Goal: Task Accomplishment & Management: Use online tool/utility

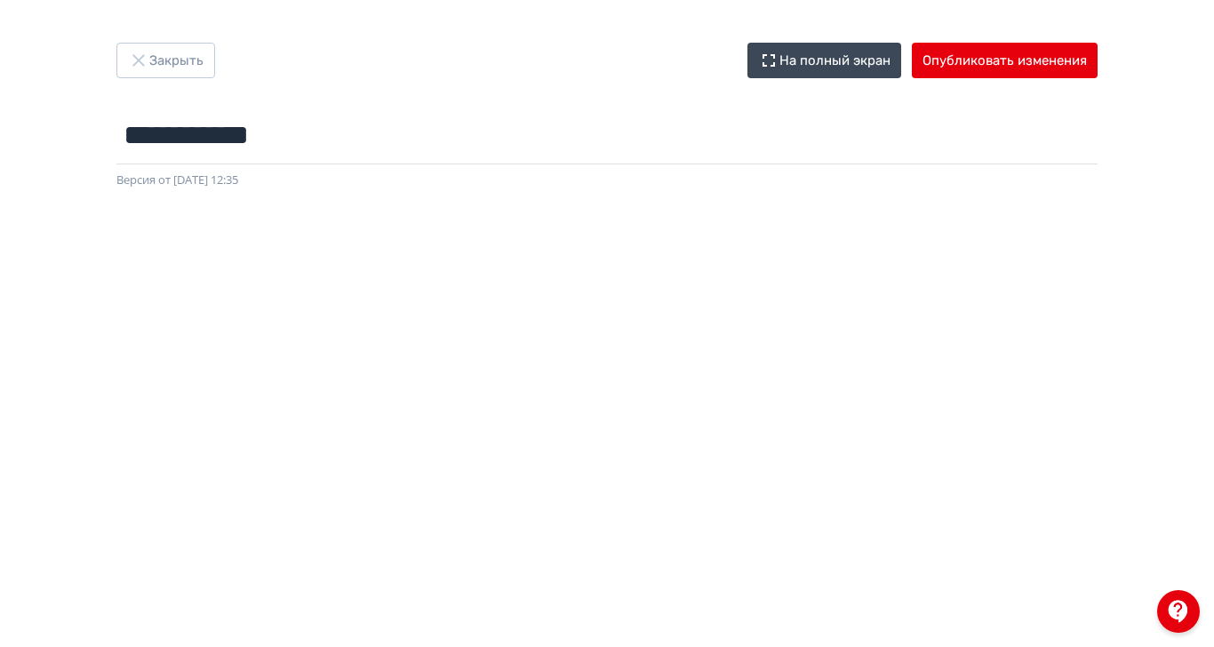
click at [1213, 39] on div "**********" at bounding box center [607, 323] width 1214 height 647
click at [1098, 52] on button "Опубликовать изменения" at bounding box center [1005, 61] width 186 height 36
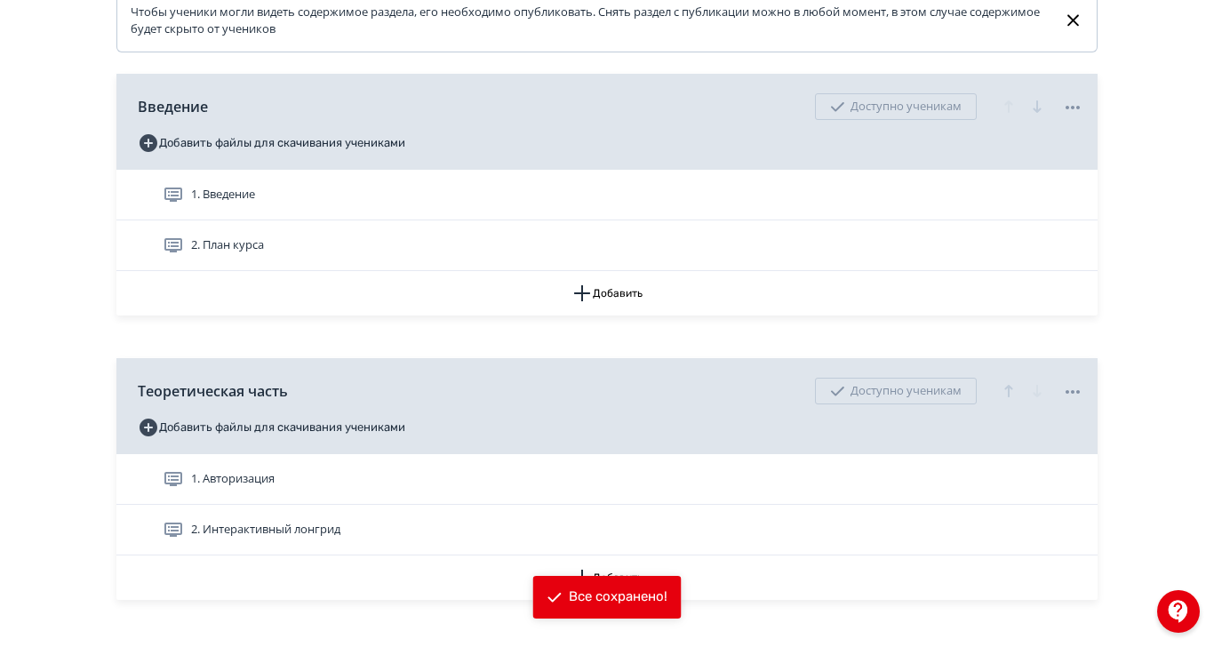
scroll to position [430, 0]
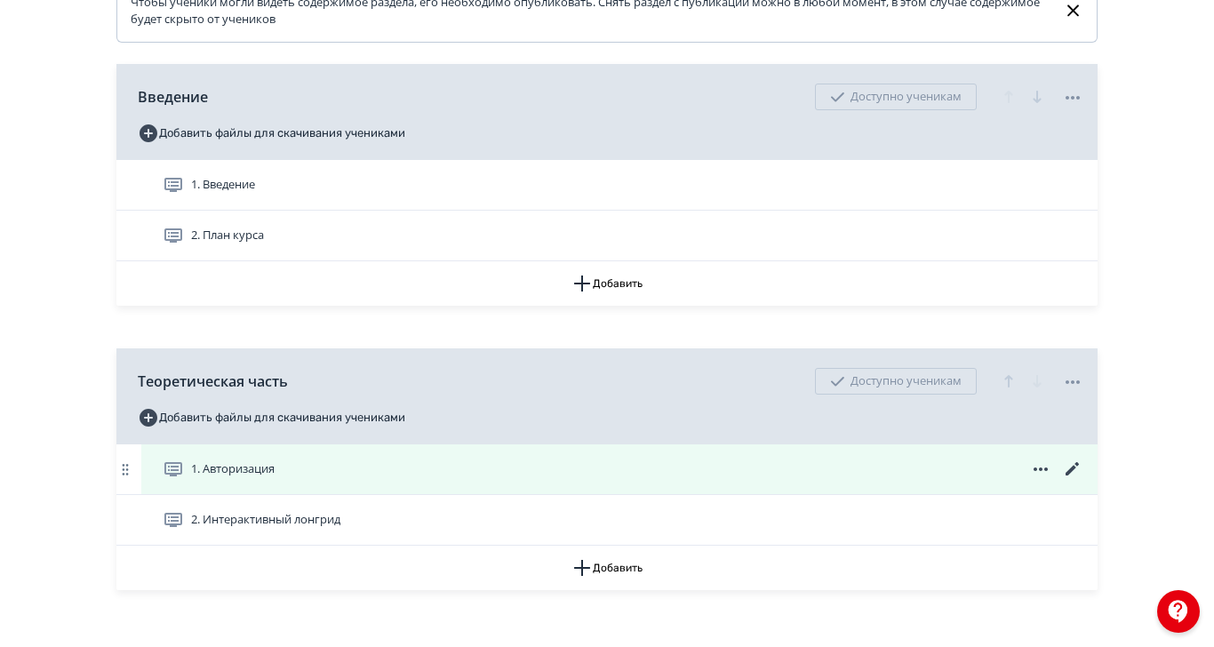
click at [1029, 480] on div "1. Авторизация" at bounding box center [623, 469] width 921 height 21
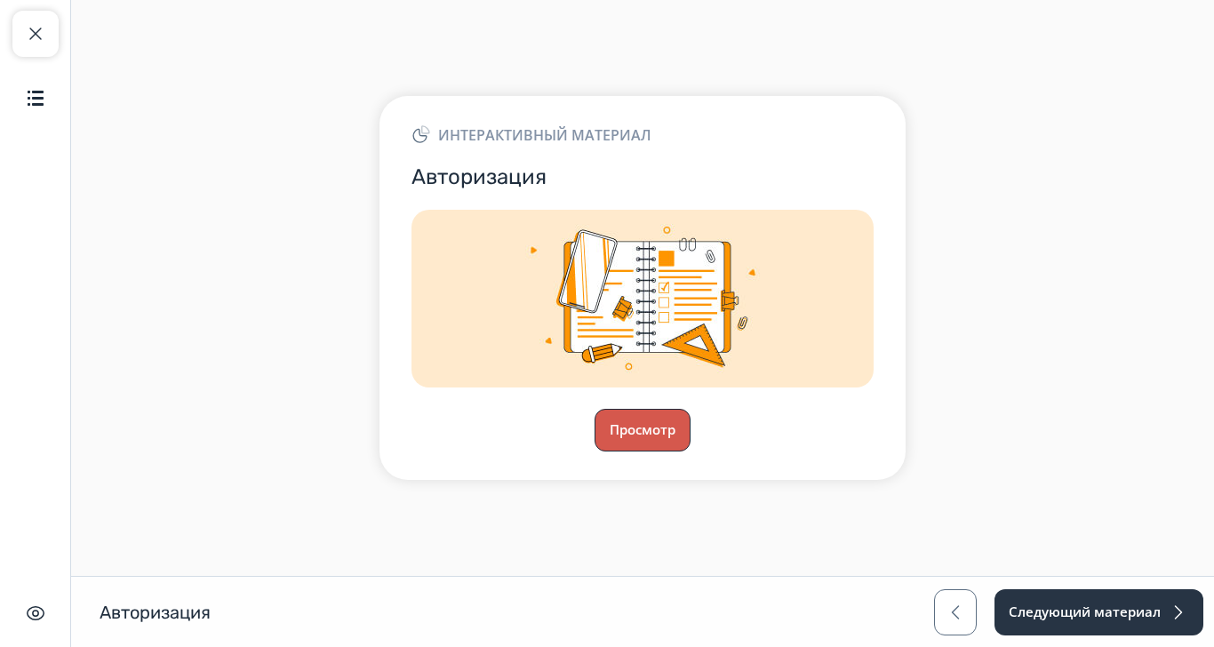
click at [691, 452] on button "Просмотр" at bounding box center [643, 430] width 96 height 43
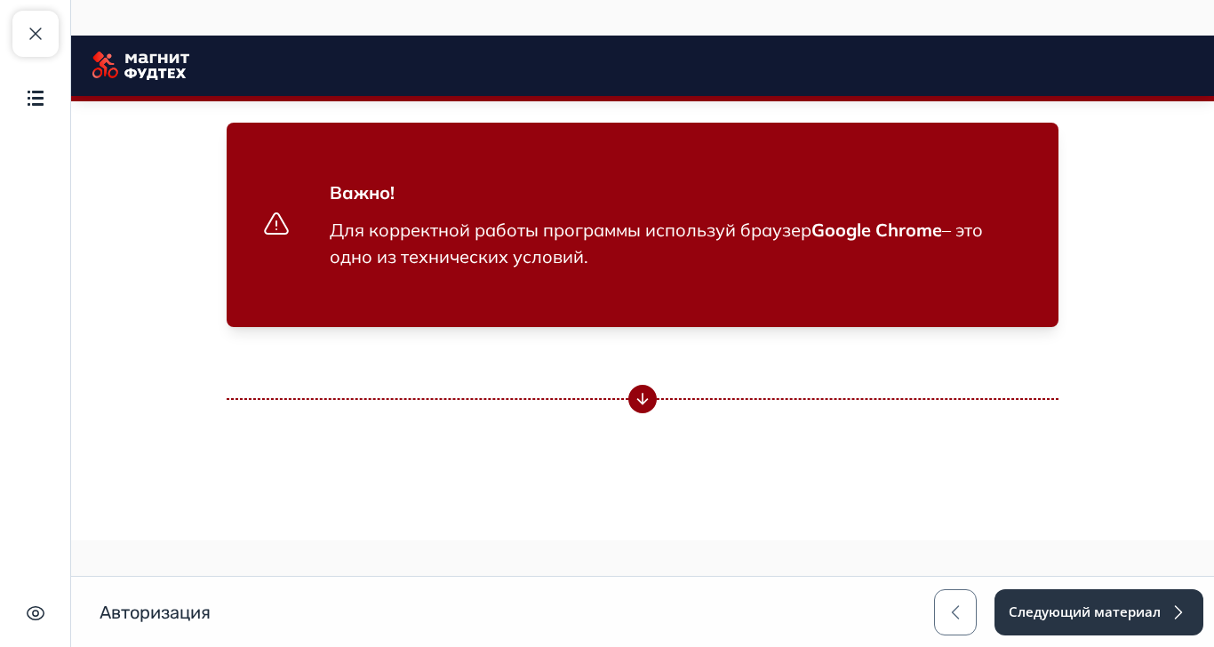
scroll to position [1191, 0]
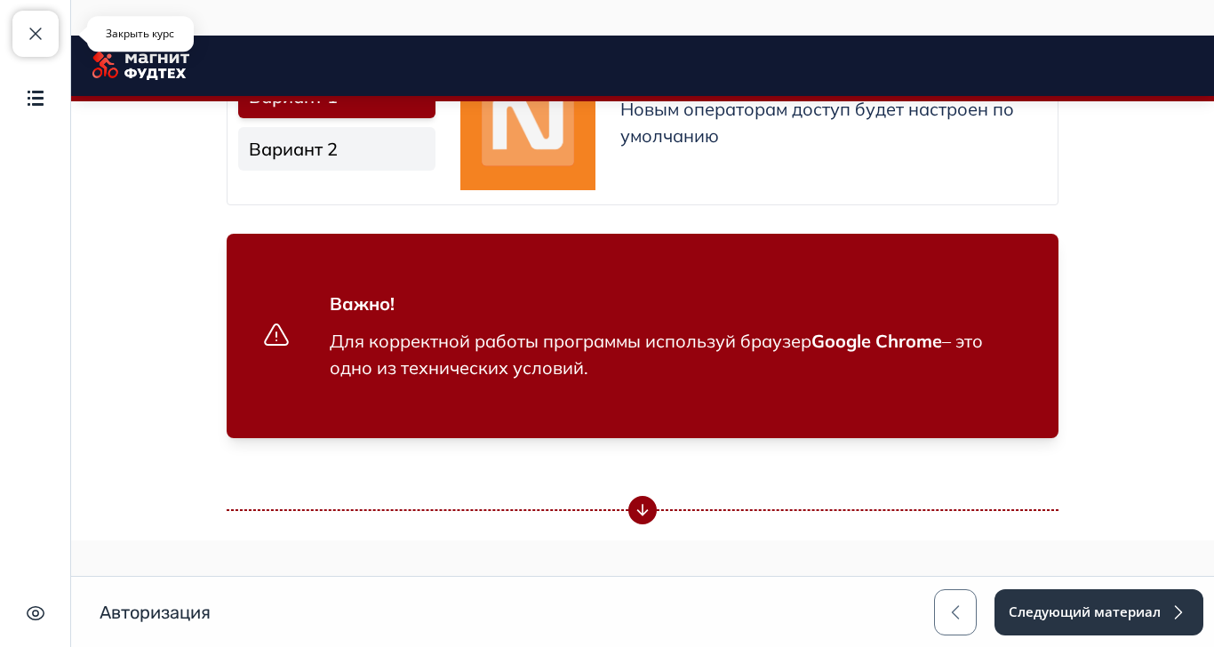
click at [36, 36] on span "button" at bounding box center [35, 33] width 21 height 21
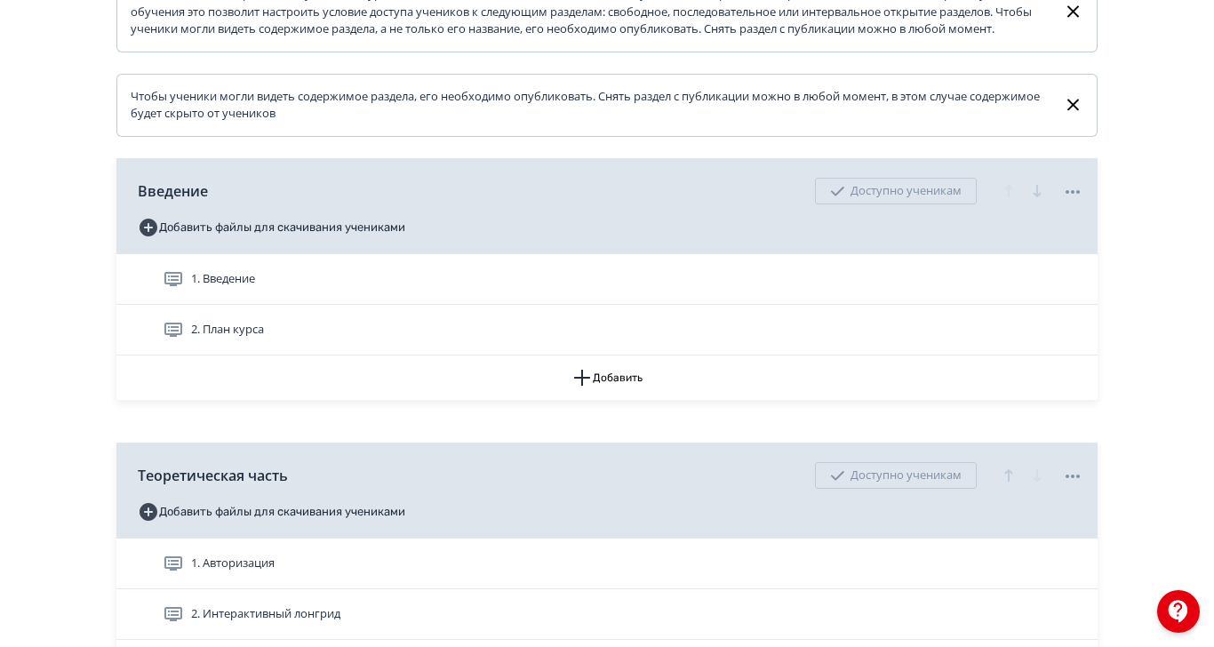
scroll to position [430, 0]
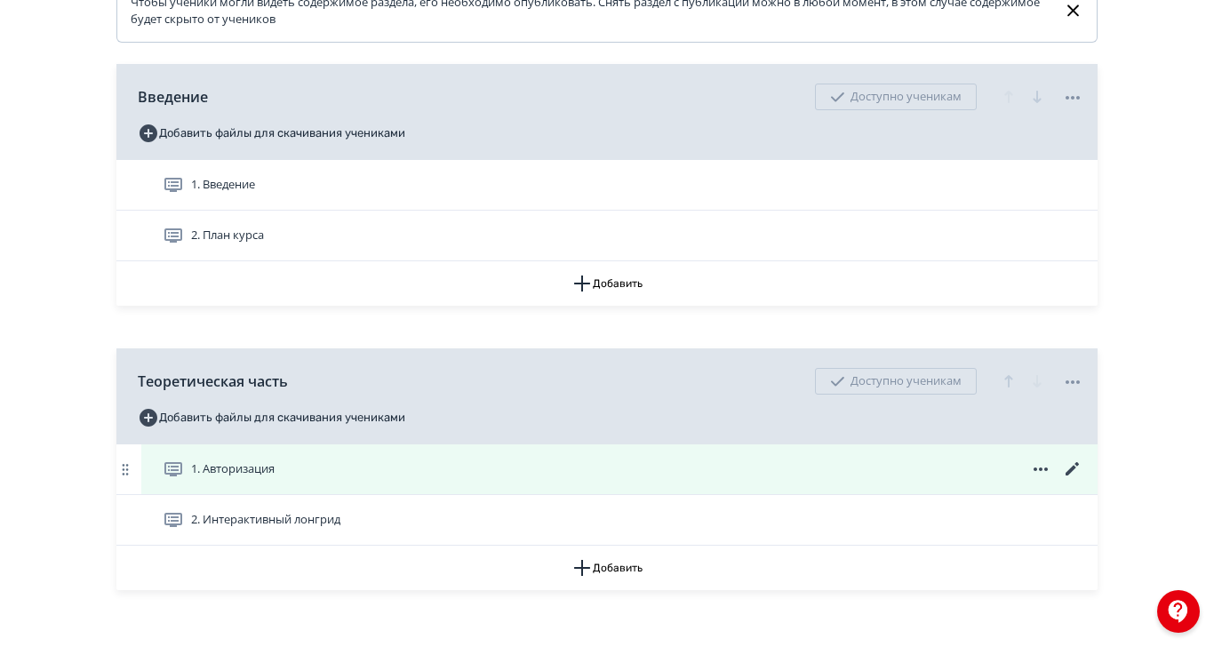
click at [1084, 480] on icon at bounding box center [1072, 469] width 21 height 21
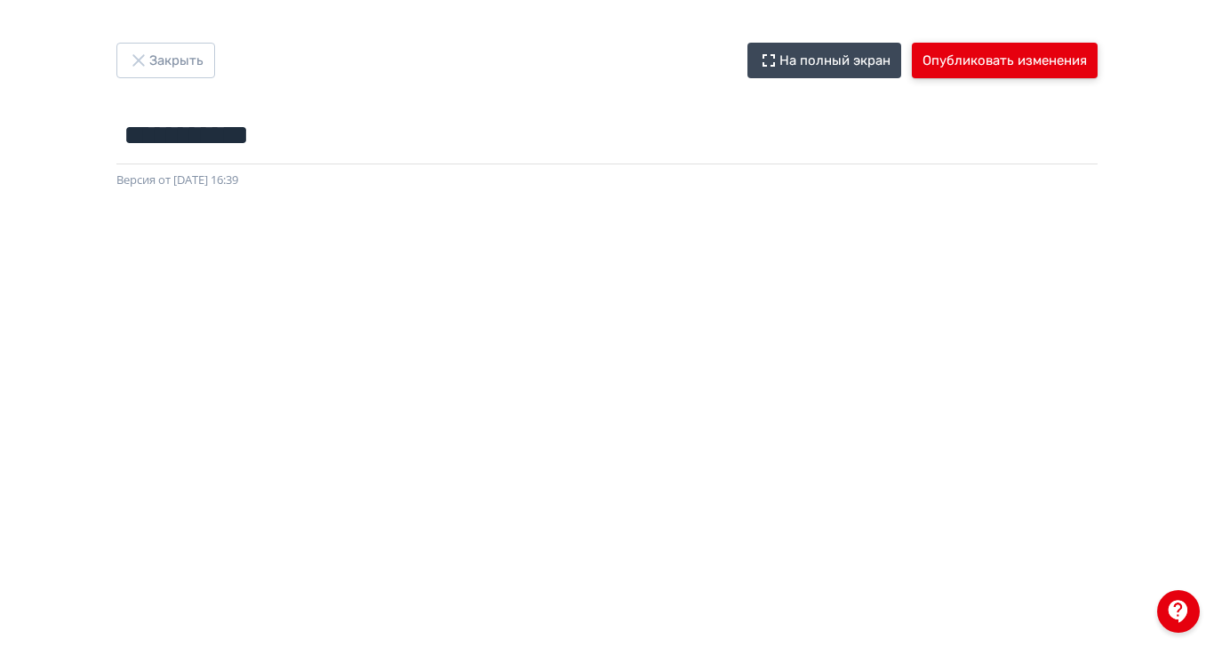
click at [1098, 61] on button "Опубликовать изменения" at bounding box center [1005, 61] width 186 height 36
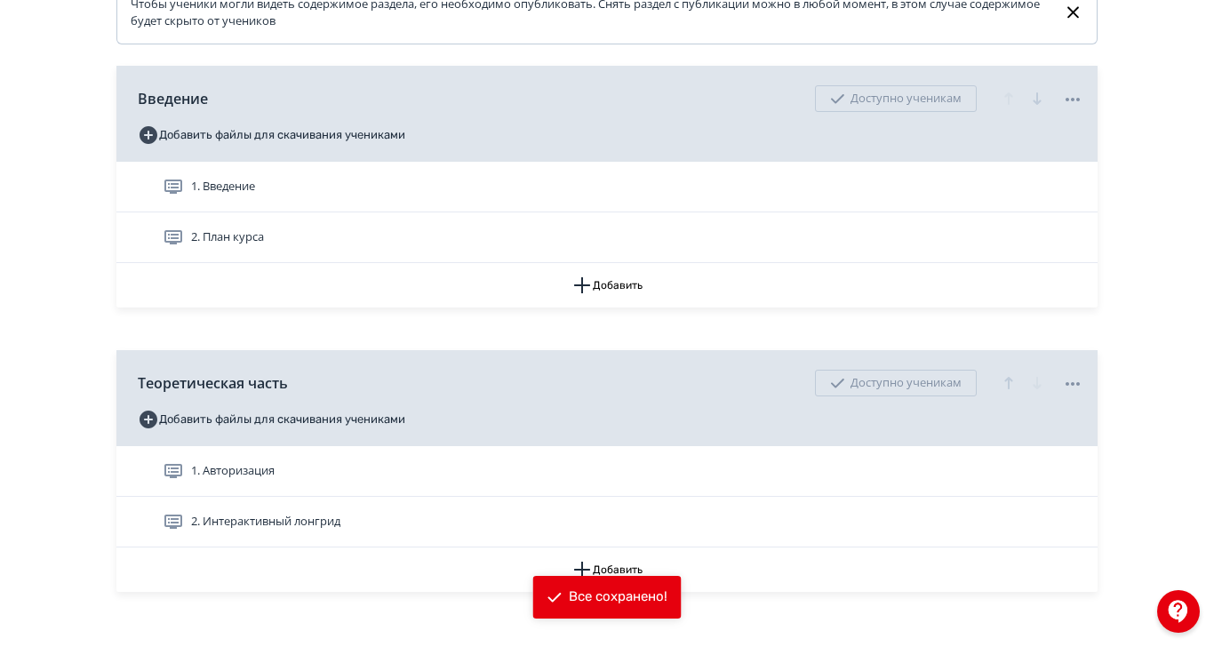
scroll to position [430, 0]
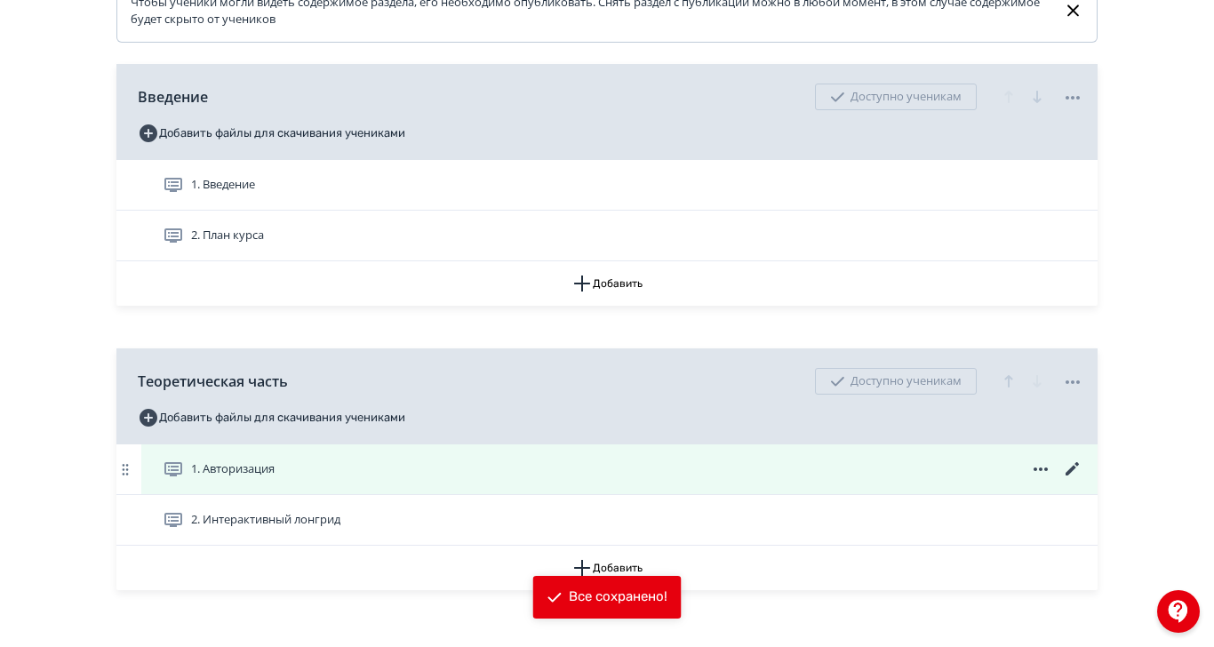
click at [594, 480] on div "1. Авторизация" at bounding box center [623, 469] width 921 height 21
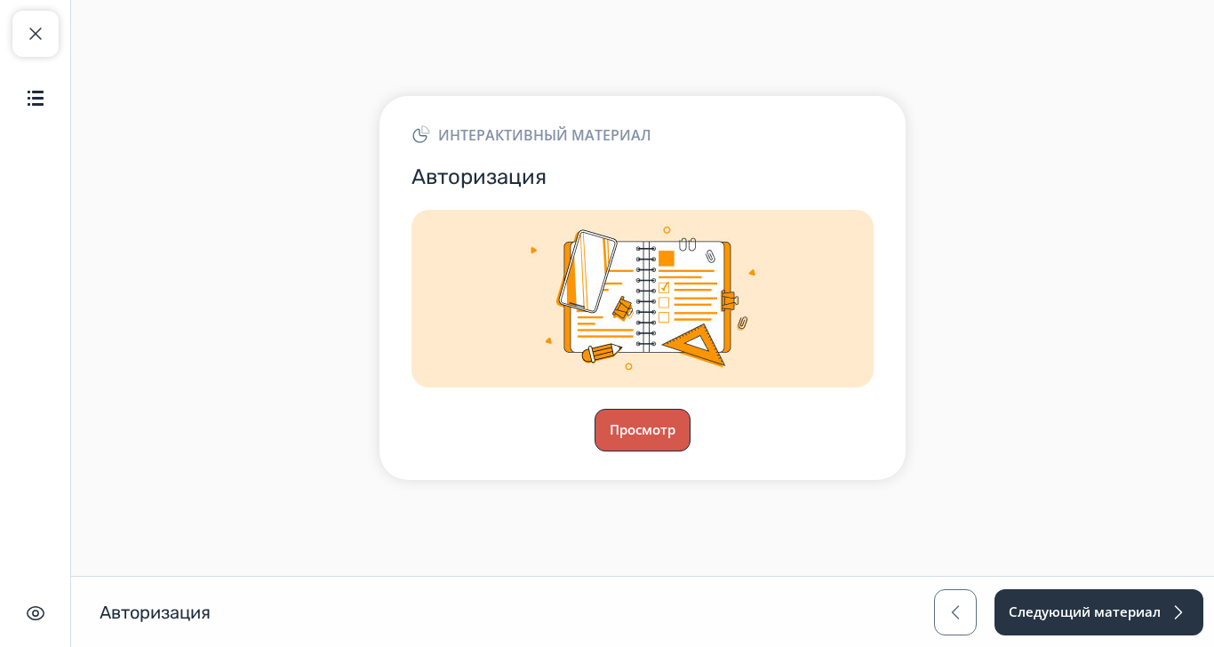
click at [691, 452] on button "Просмотр" at bounding box center [643, 430] width 96 height 43
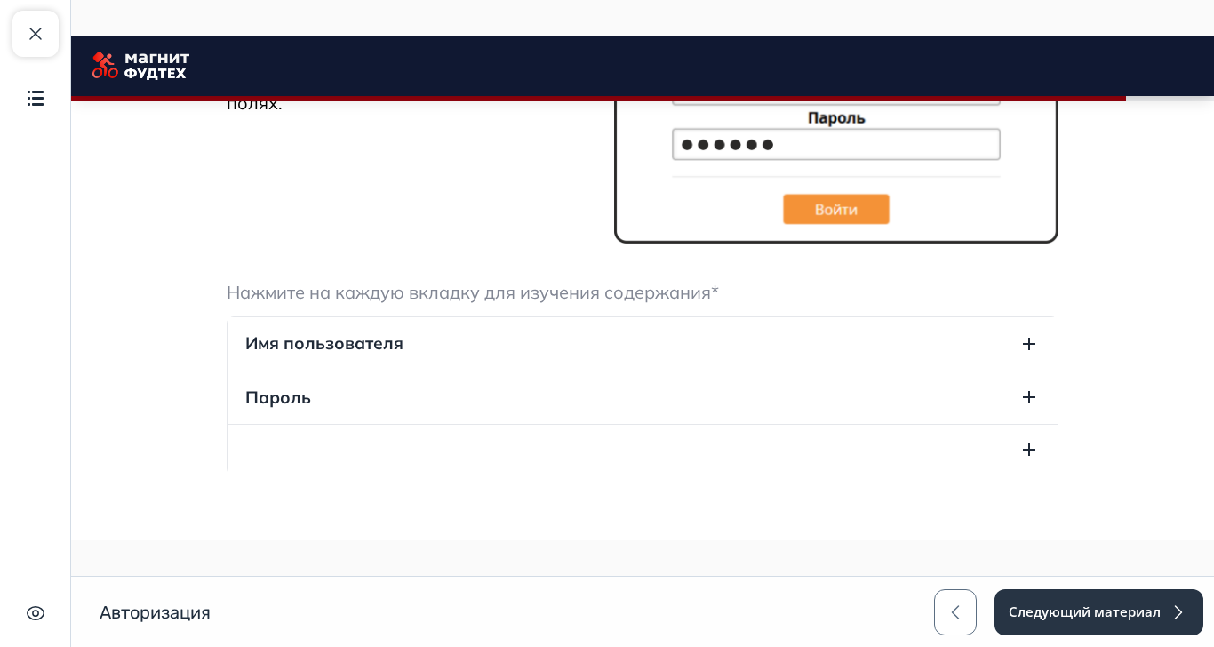
scroll to position [1985, 0]
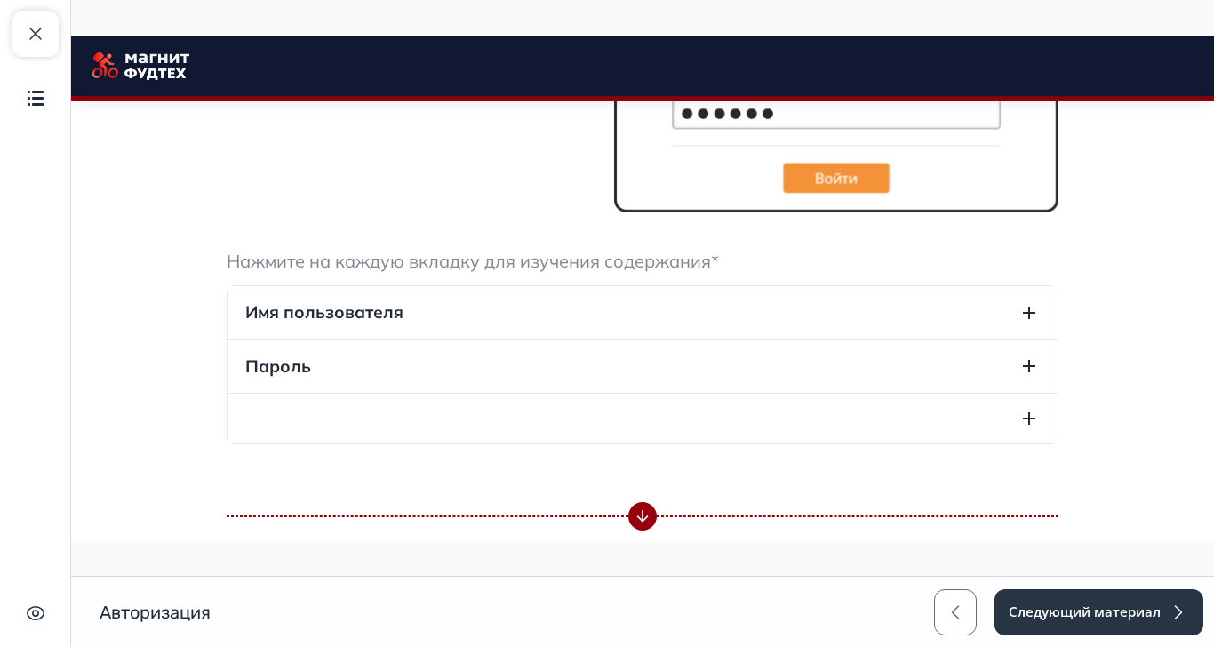
click at [727, 339] on button "Имя пользователя" at bounding box center [643, 312] width 830 height 52
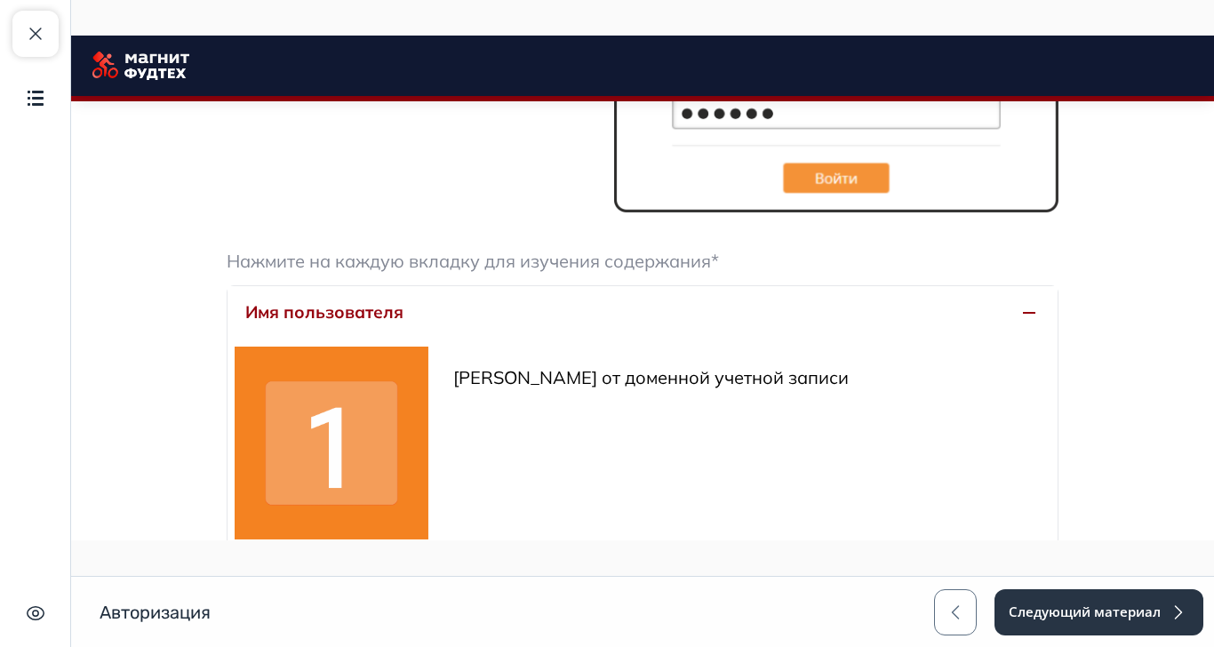
click at [726, 339] on button "Имя пользователя" at bounding box center [643, 312] width 830 height 52
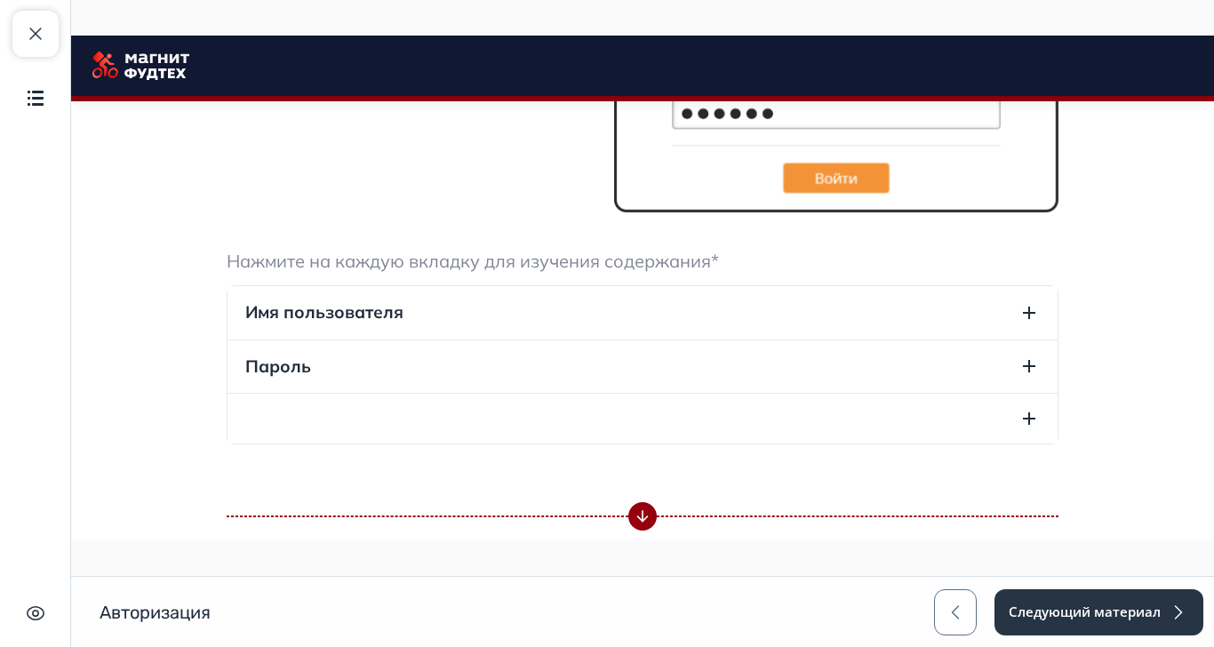
click at [726, 339] on button "Имя пользователя" at bounding box center [643, 312] width 830 height 52
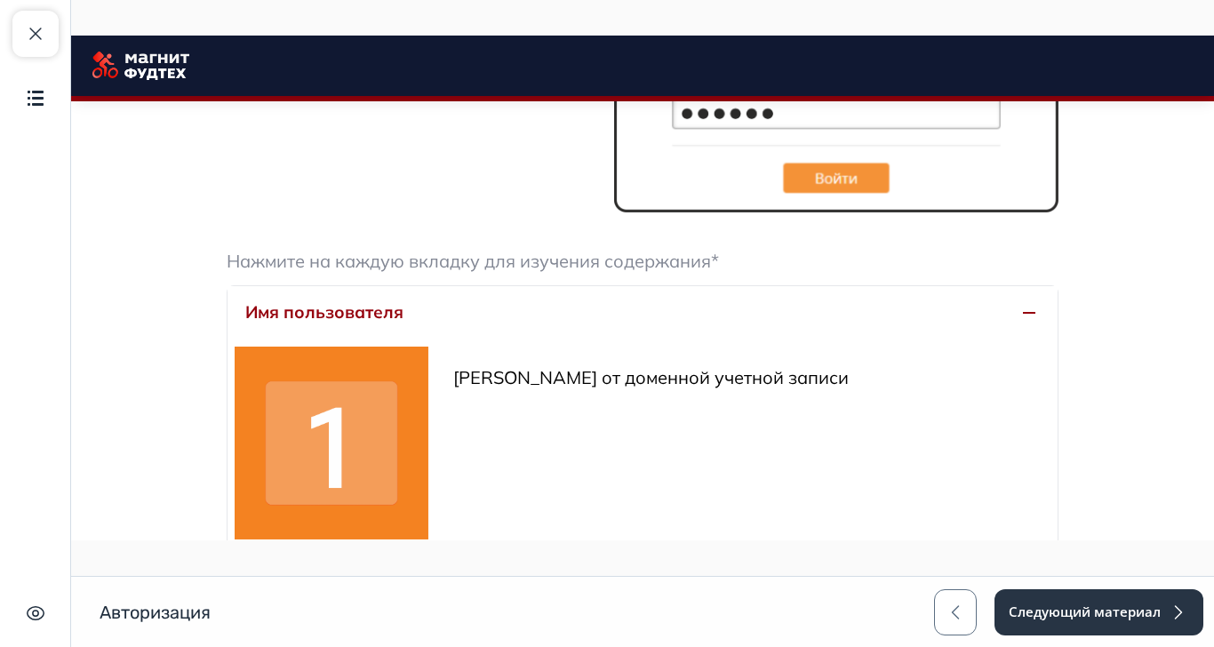
click at [725, 339] on button "Имя пользователя" at bounding box center [643, 312] width 830 height 52
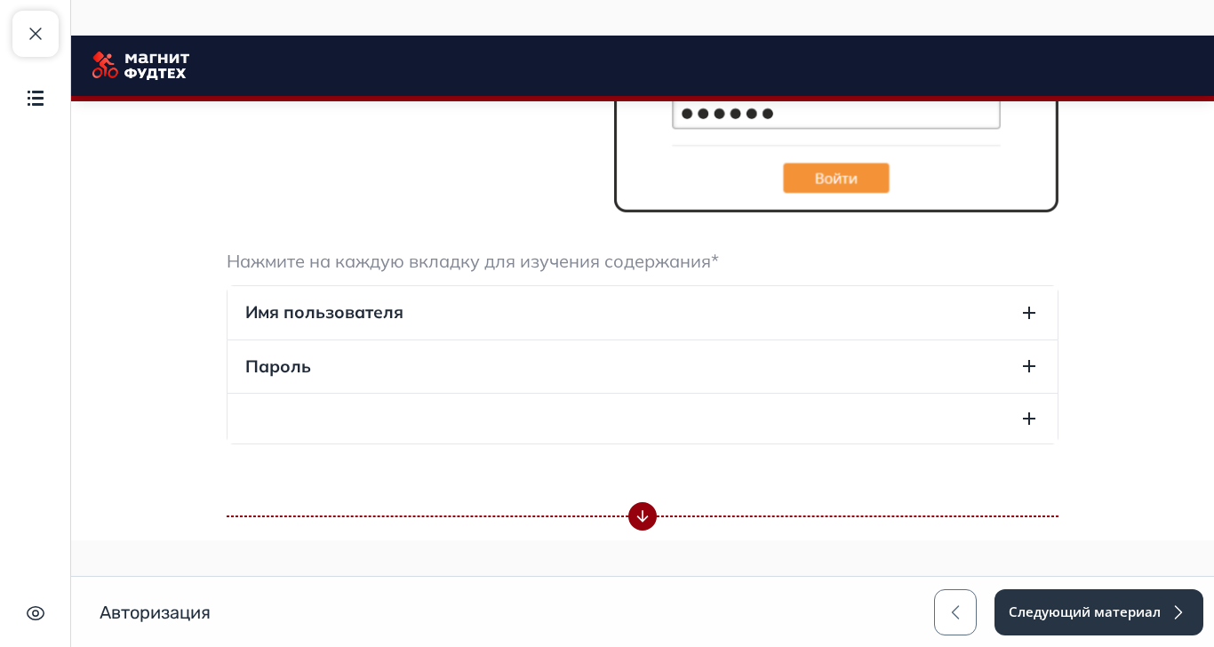
click at [1058, 339] on button "Имя пользователя" at bounding box center [643, 312] width 830 height 52
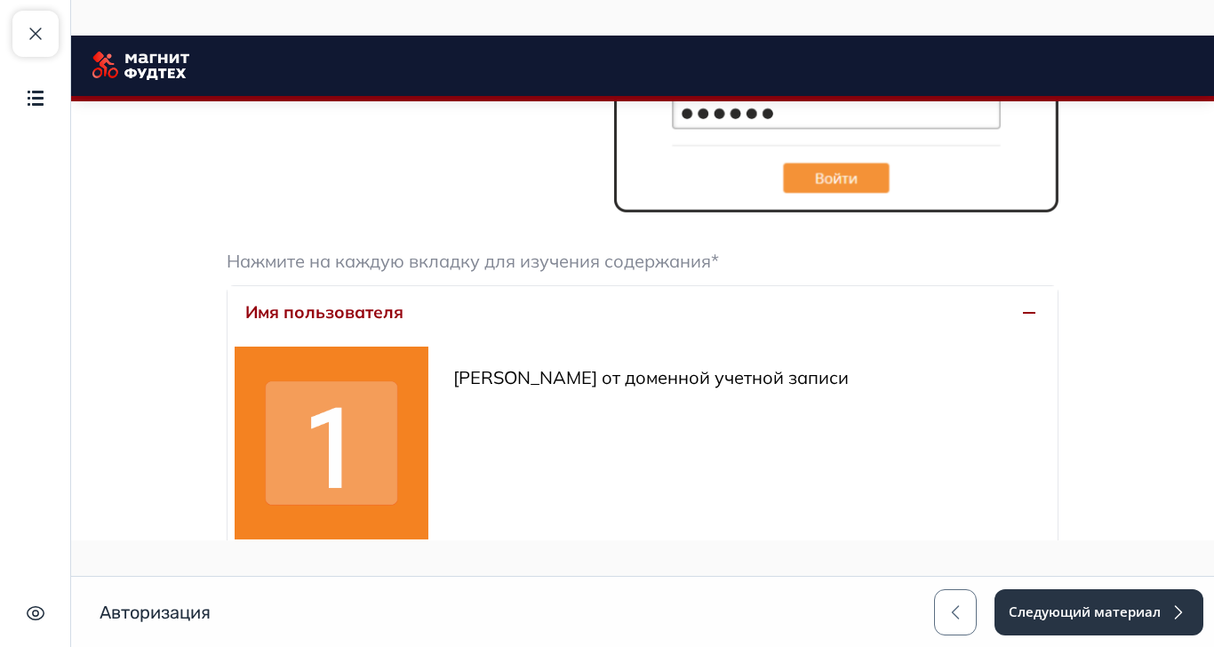
click at [1058, 339] on button "Имя пользователя" at bounding box center [643, 312] width 830 height 52
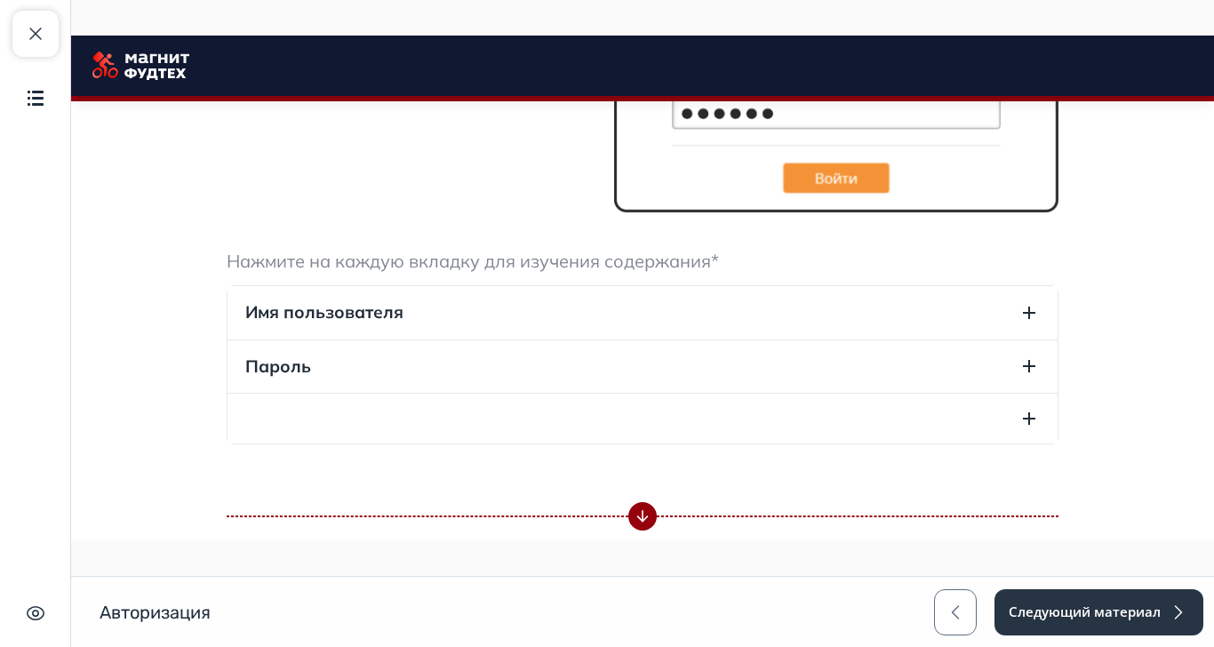
click at [1058, 393] on button "Пароль" at bounding box center [643, 366] width 830 height 52
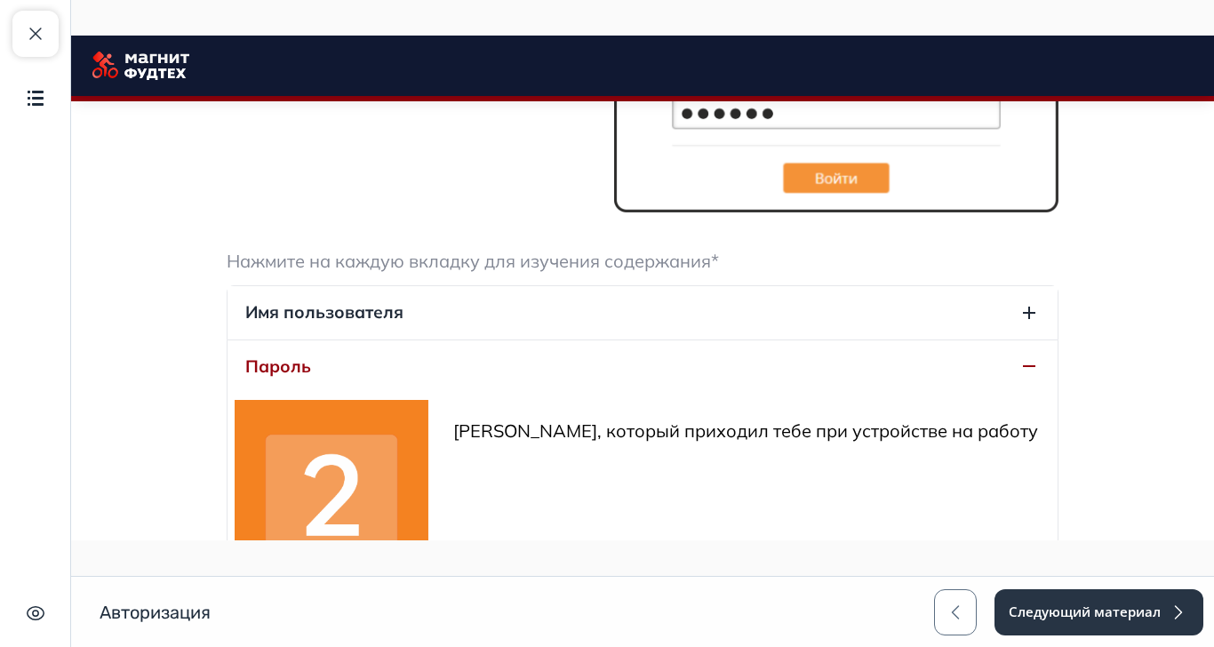
click at [1058, 393] on button "Пароль" at bounding box center [643, 366] width 830 height 52
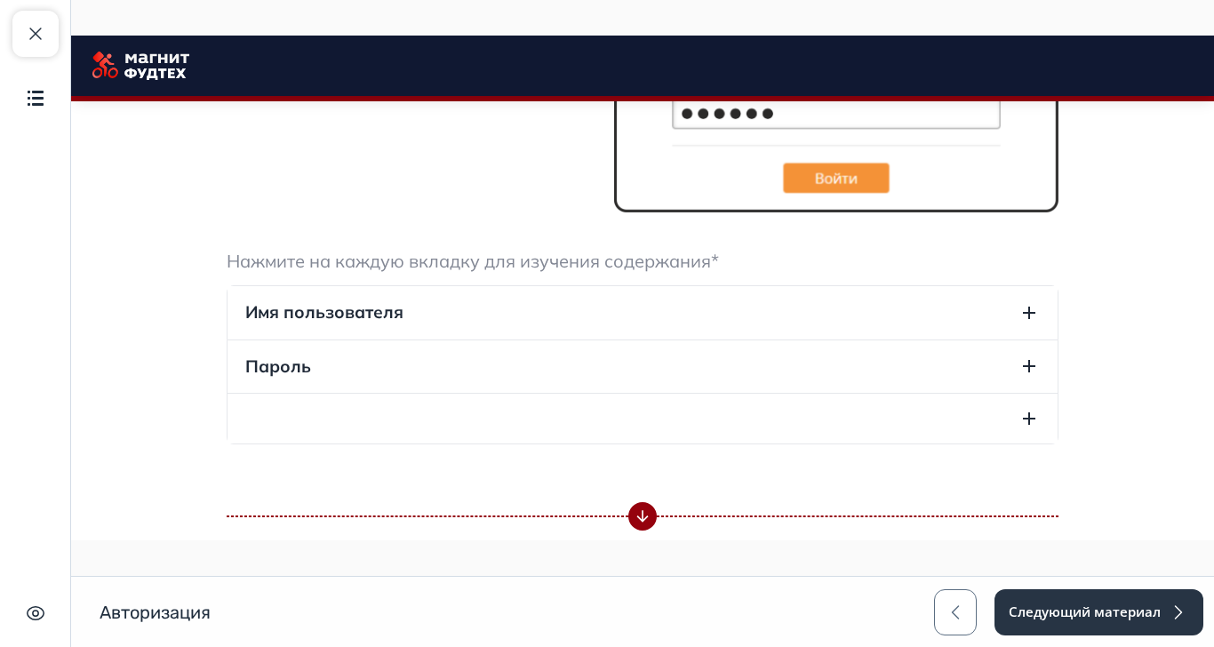
click at [1058, 444] on button "button" at bounding box center [643, 419] width 830 height 50
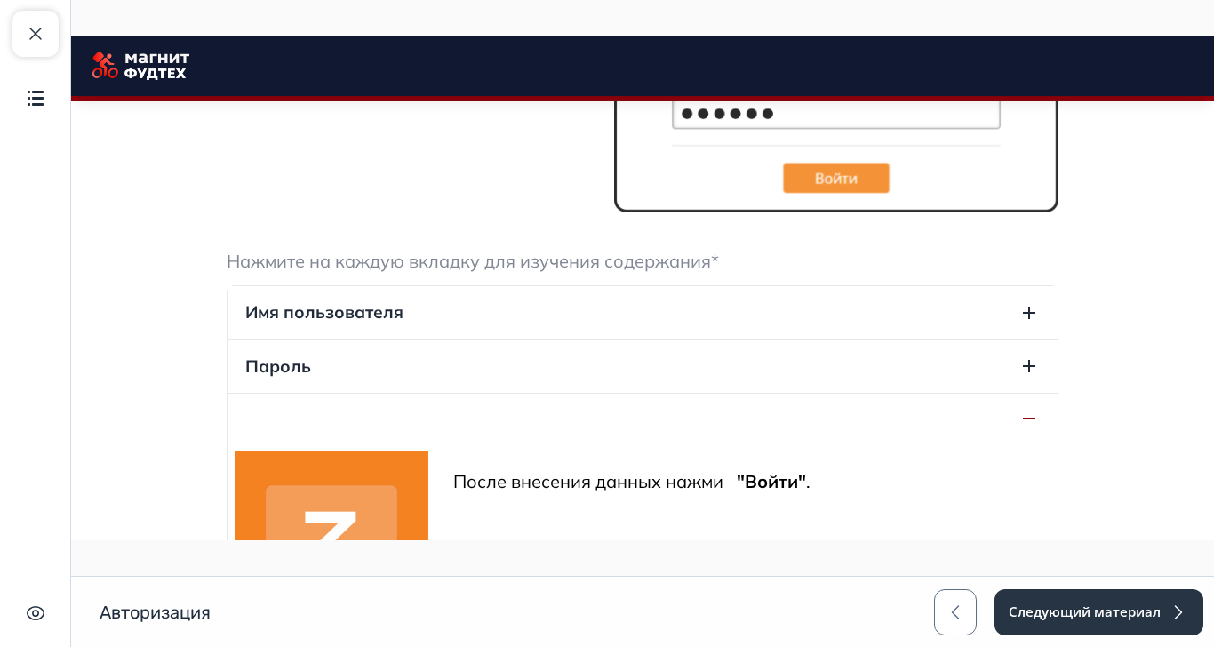
click at [1058, 444] on button "button" at bounding box center [643, 419] width 830 height 50
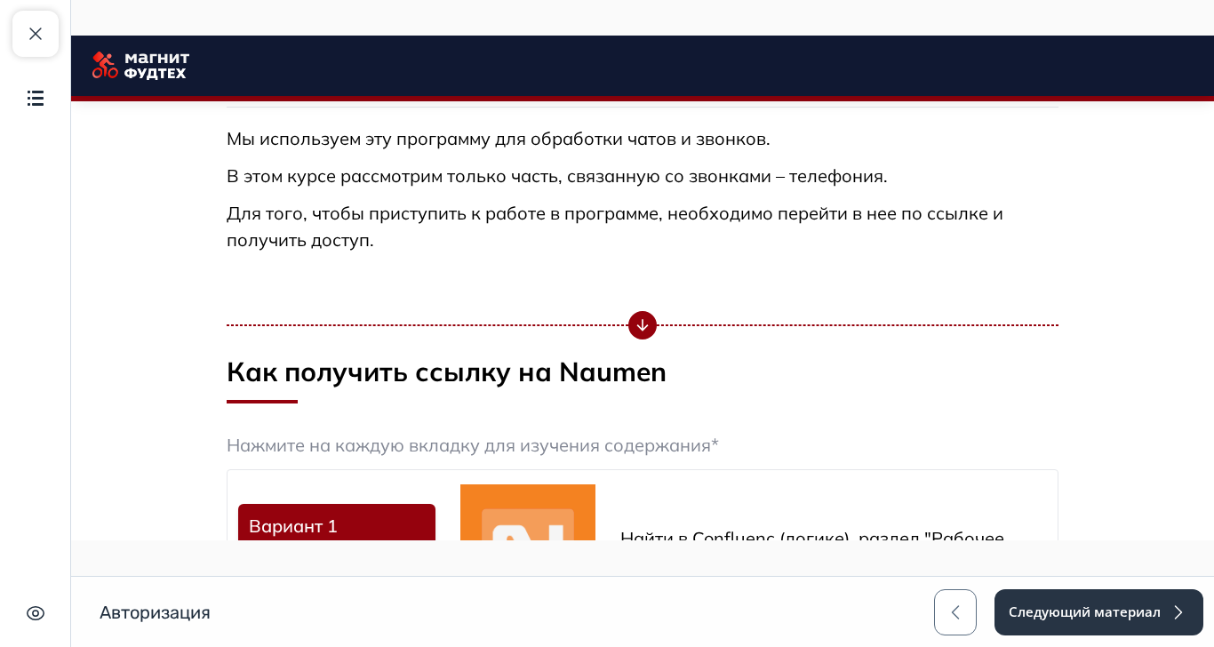
scroll to position [0, 0]
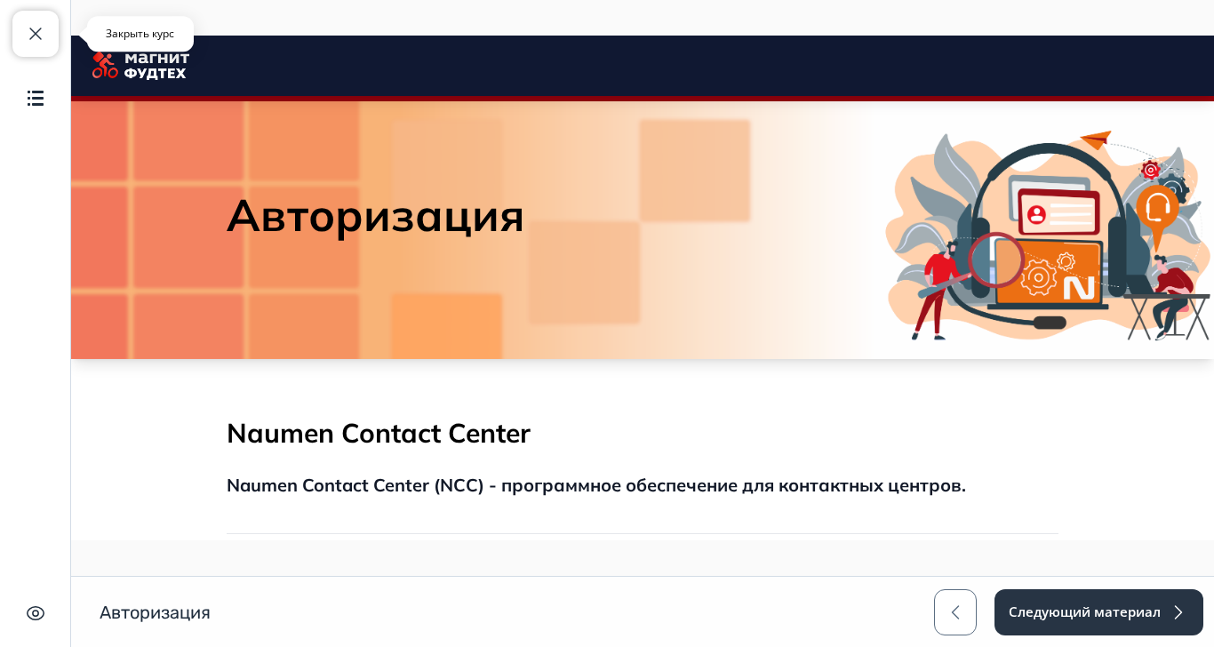
click at [39, 23] on span "button" at bounding box center [35, 33] width 21 height 21
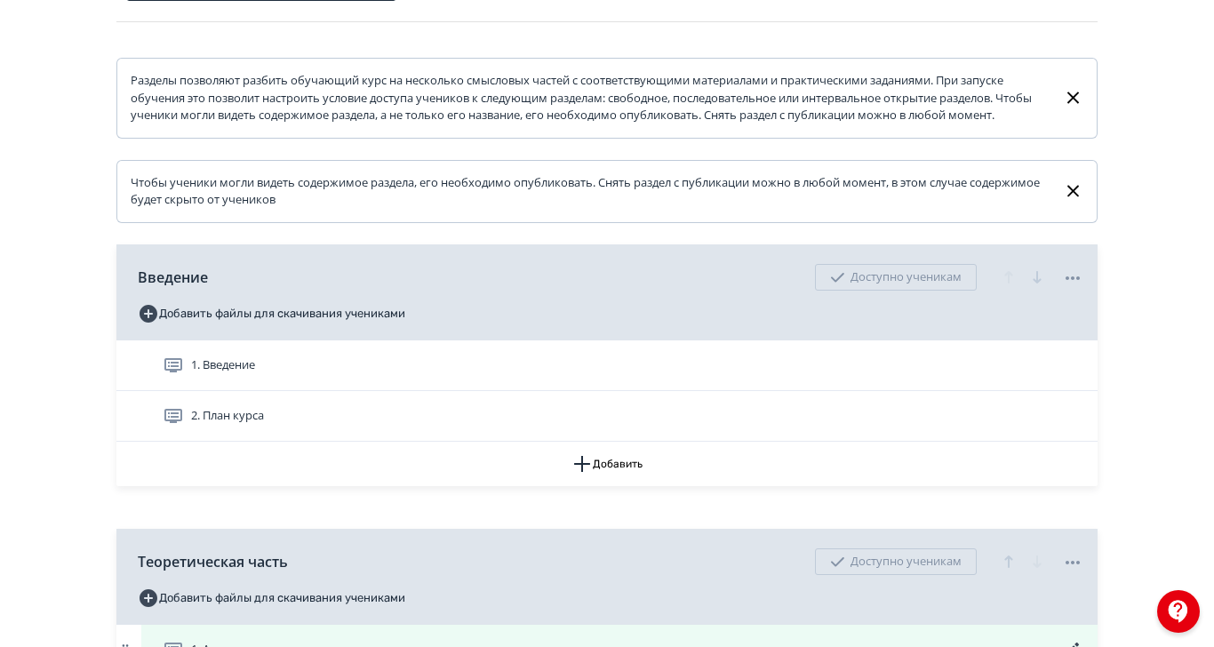
scroll to position [356, 0]
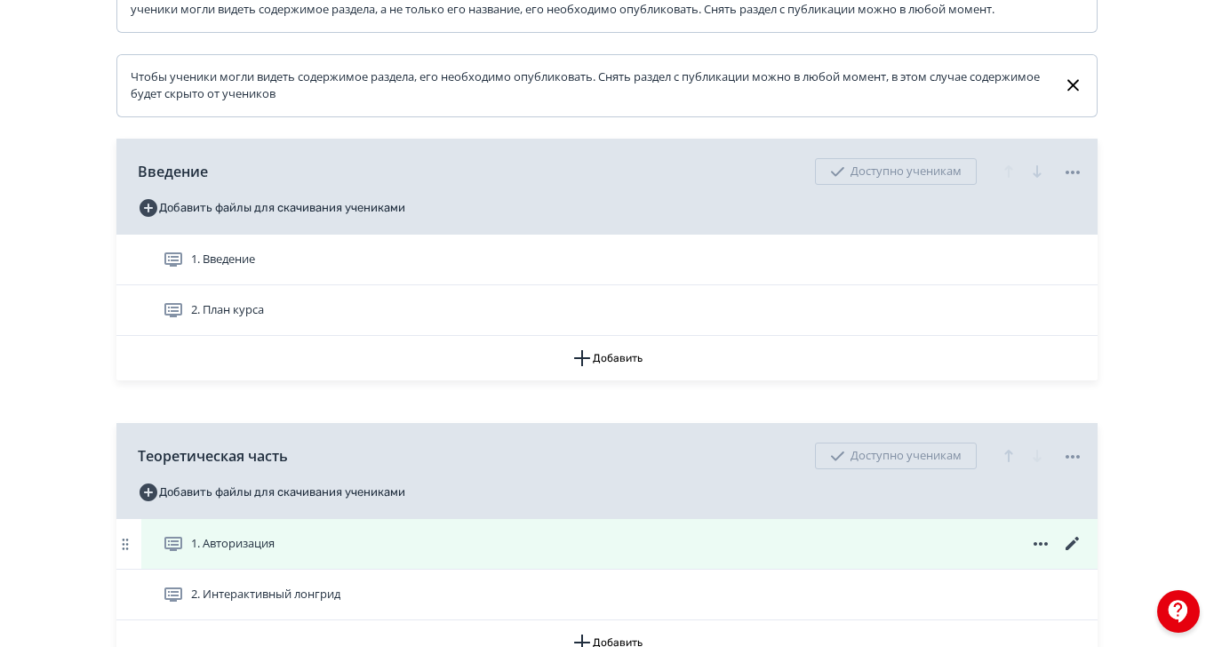
click at [1084, 555] on icon at bounding box center [1072, 543] width 21 height 21
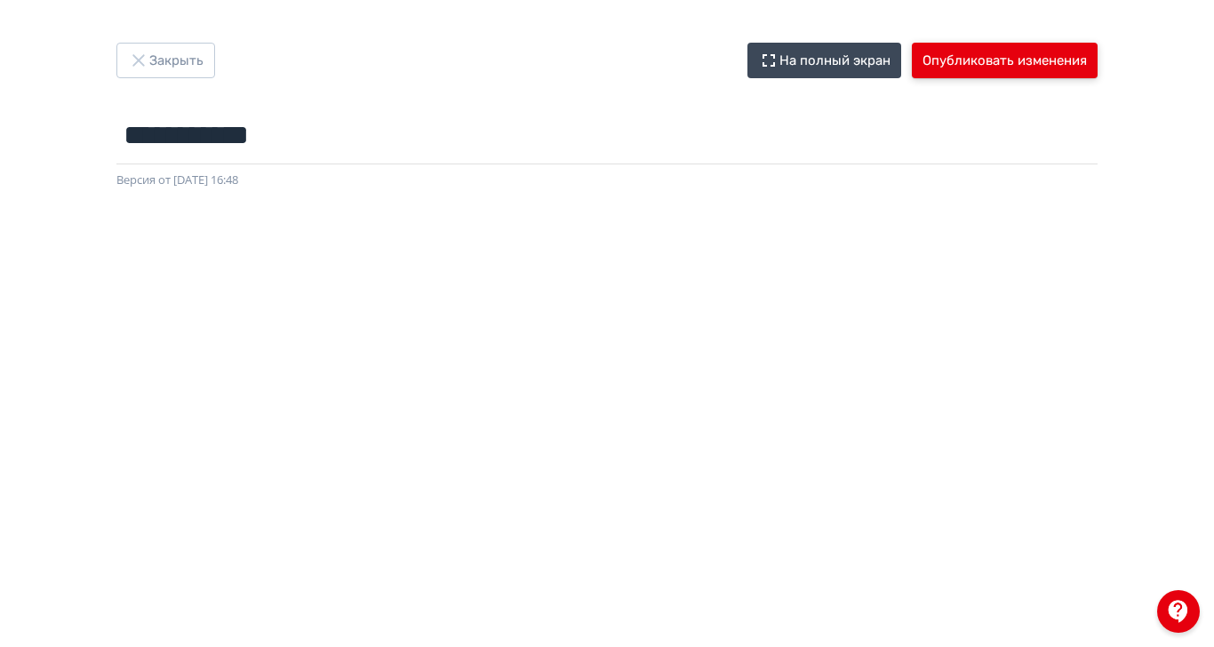
click at [1098, 60] on button "Опубликовать изменения" at bounding box center [1005, 61] width 186 height 36
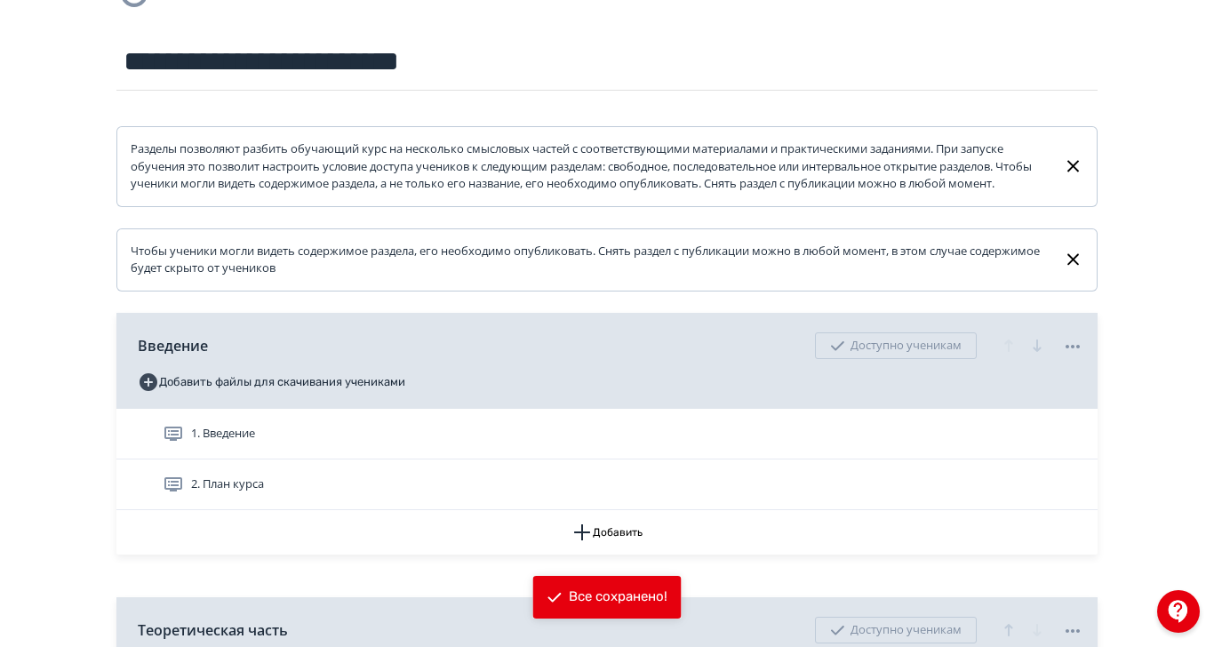
scroll to position [430, 0]
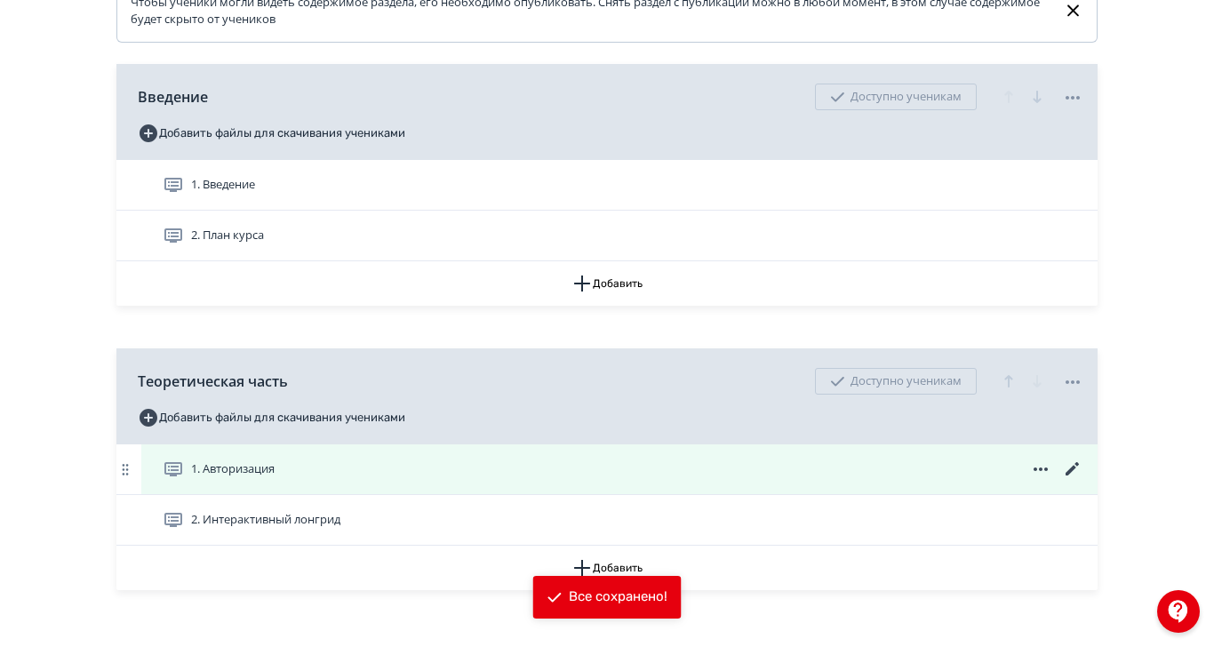
click at [779, 477] on div "1. Авторизация" at bounding box center [619, 469] width 957 height 50
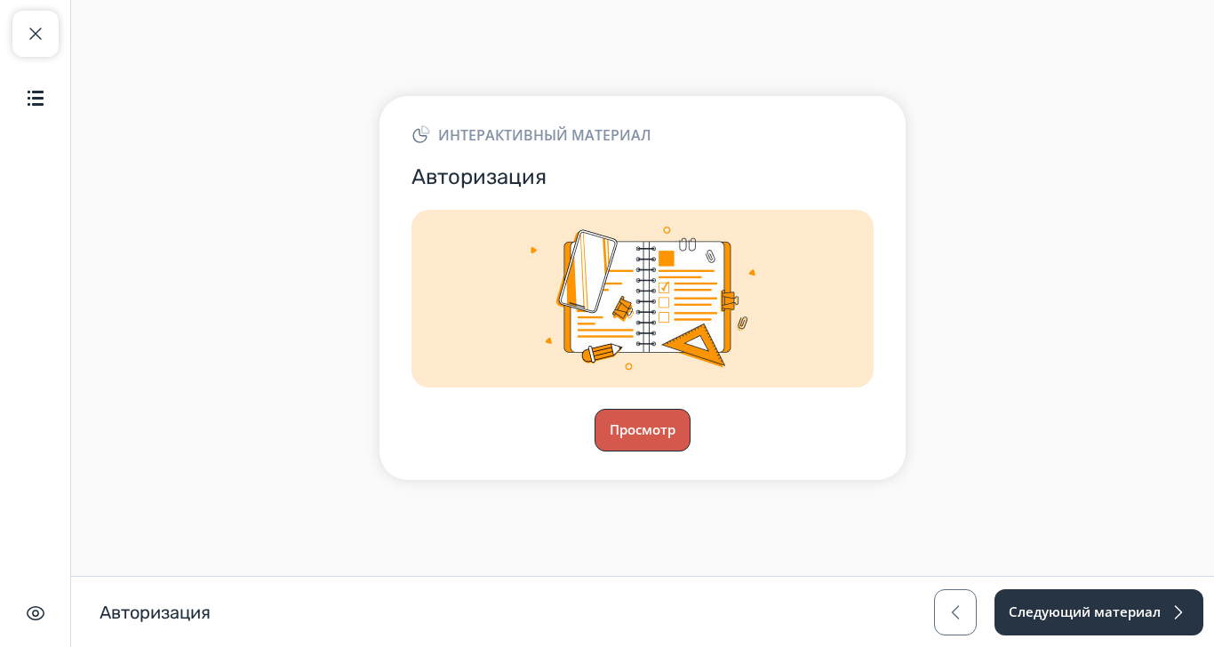
click at [691, 452] on button "Просмотр" at bounding box center [643, 430] width 96 height 43
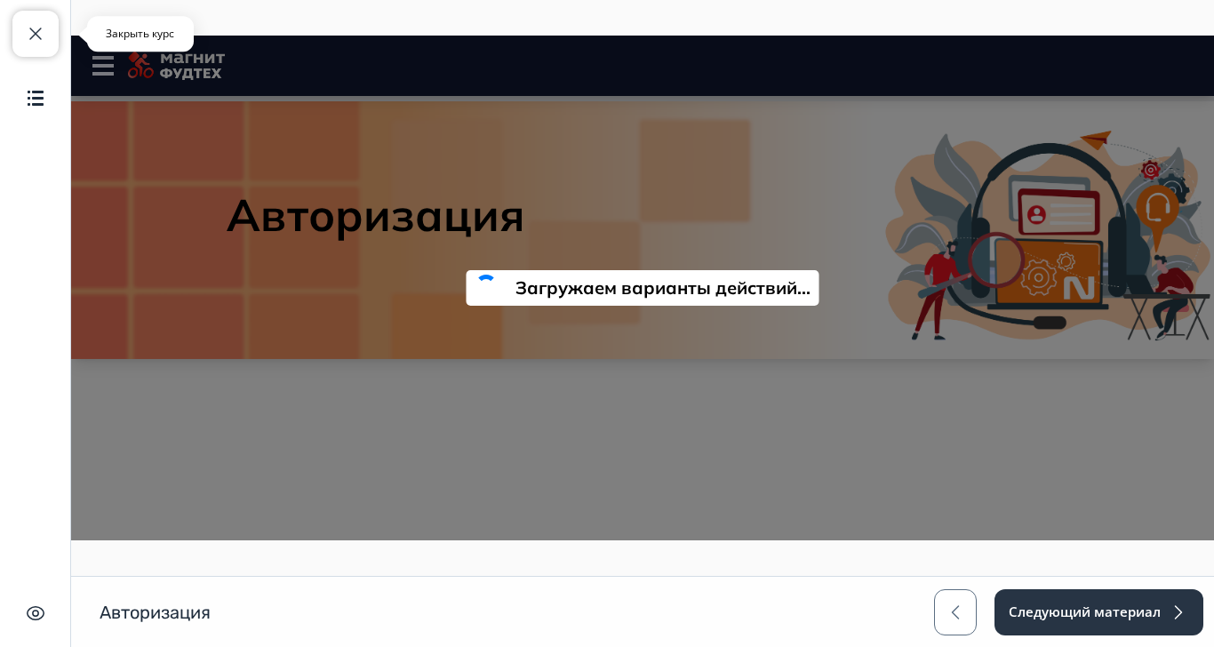
click at [37, 37] on span "button" at bounding box center [35, 33] width 21 height 21
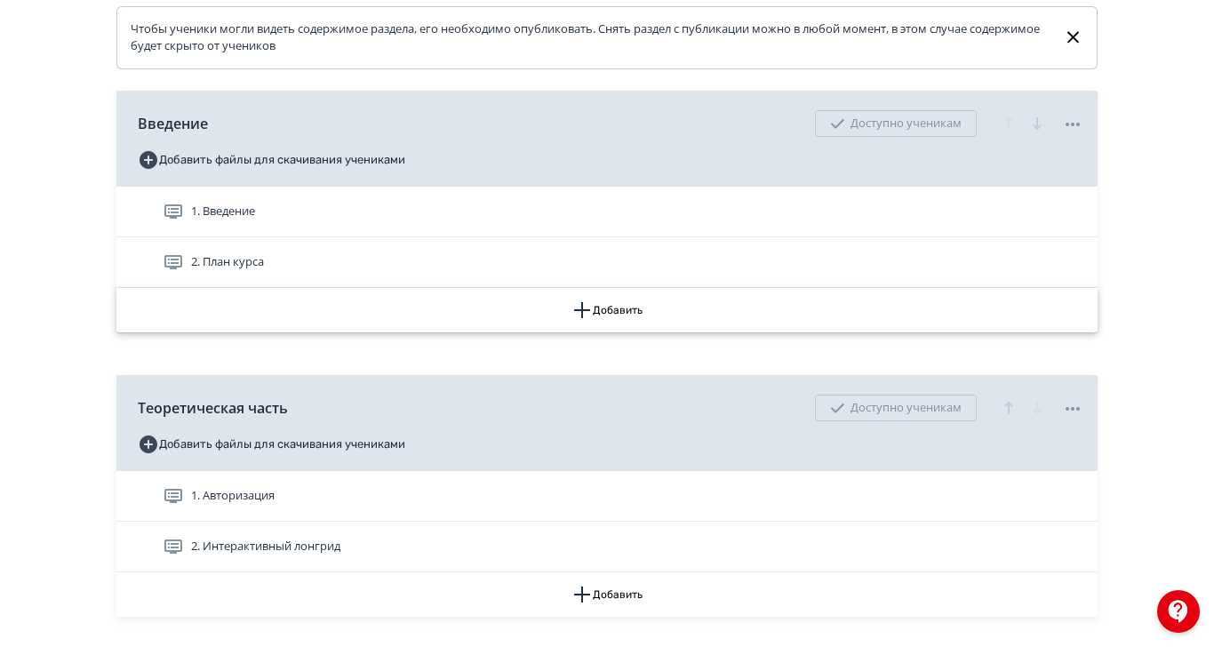
scroll to position [430, 0]
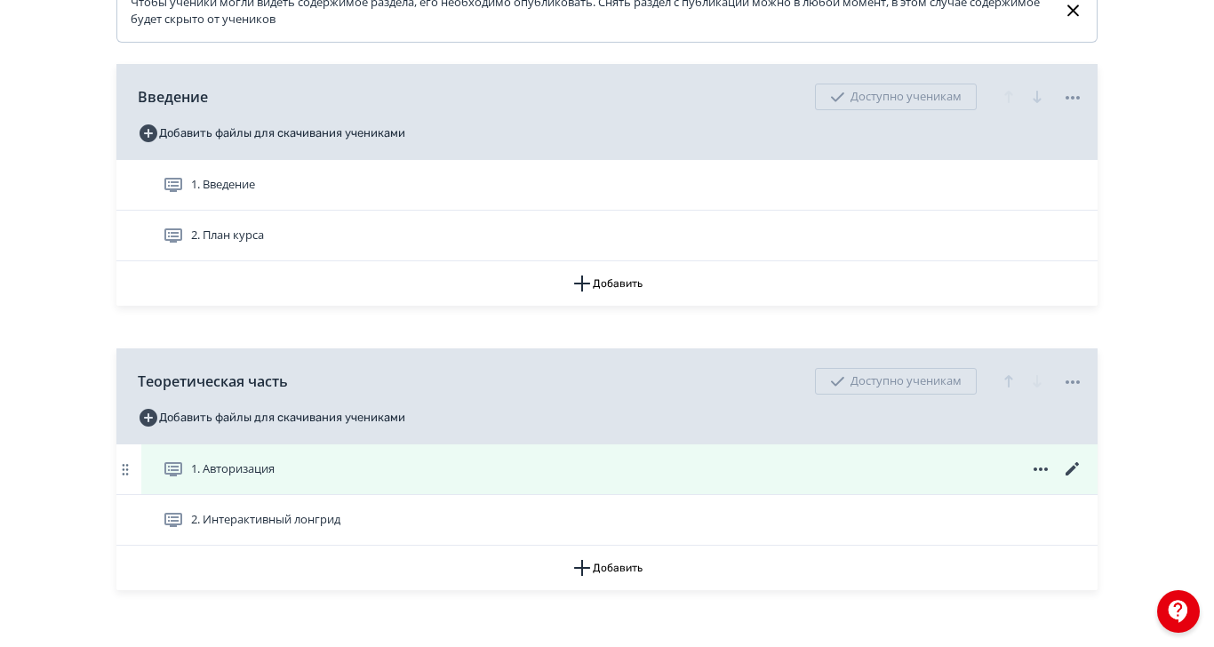
click at [501, 480] on div "1. Авторизация" at bounding box center [623, 469] width 921 height 21
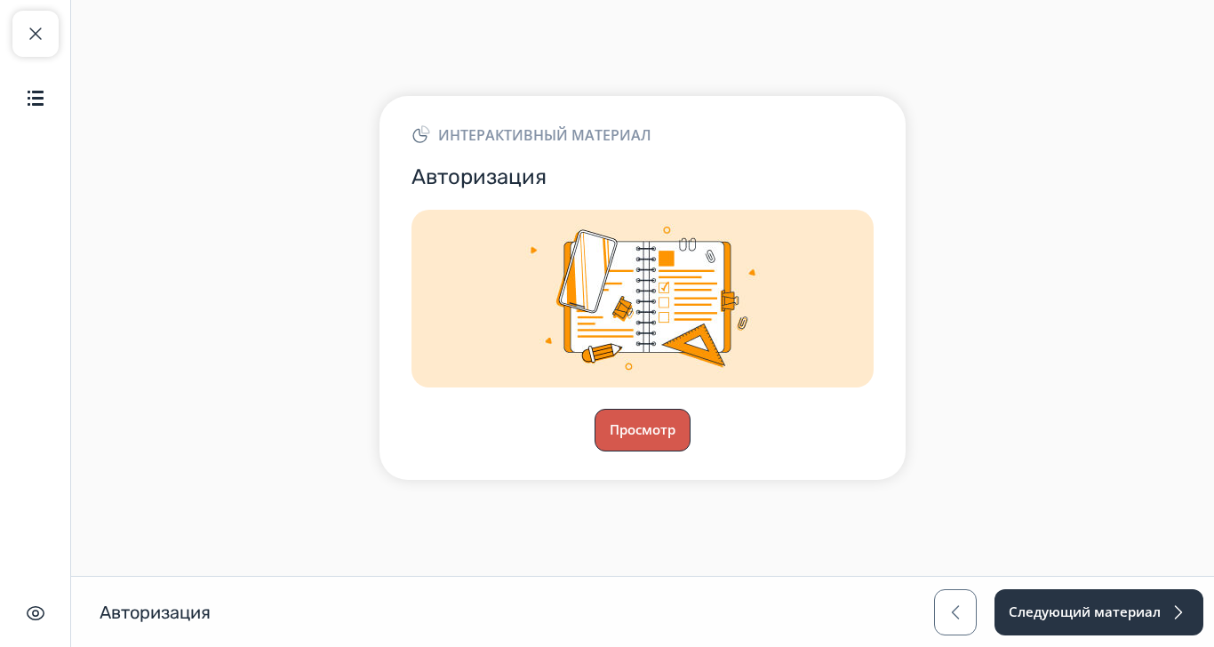
click at [691, 452] on button "Просмотр" at bounding box center [643, 430] width 96 height 43
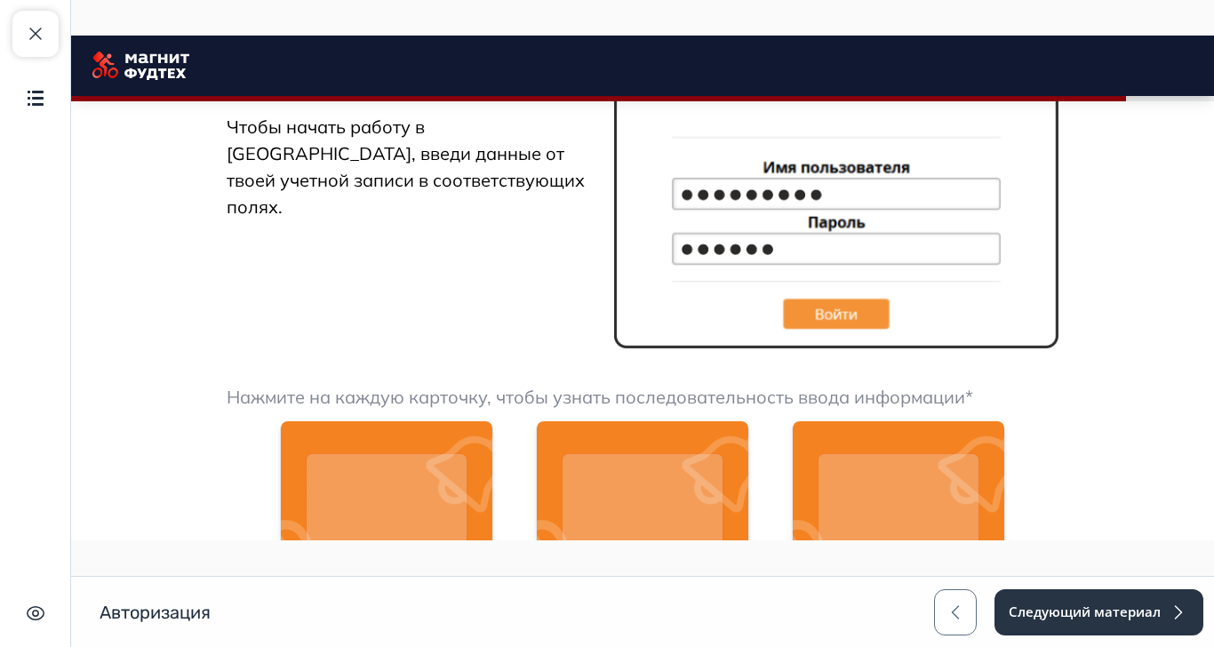
scroll to position [2014, 0]
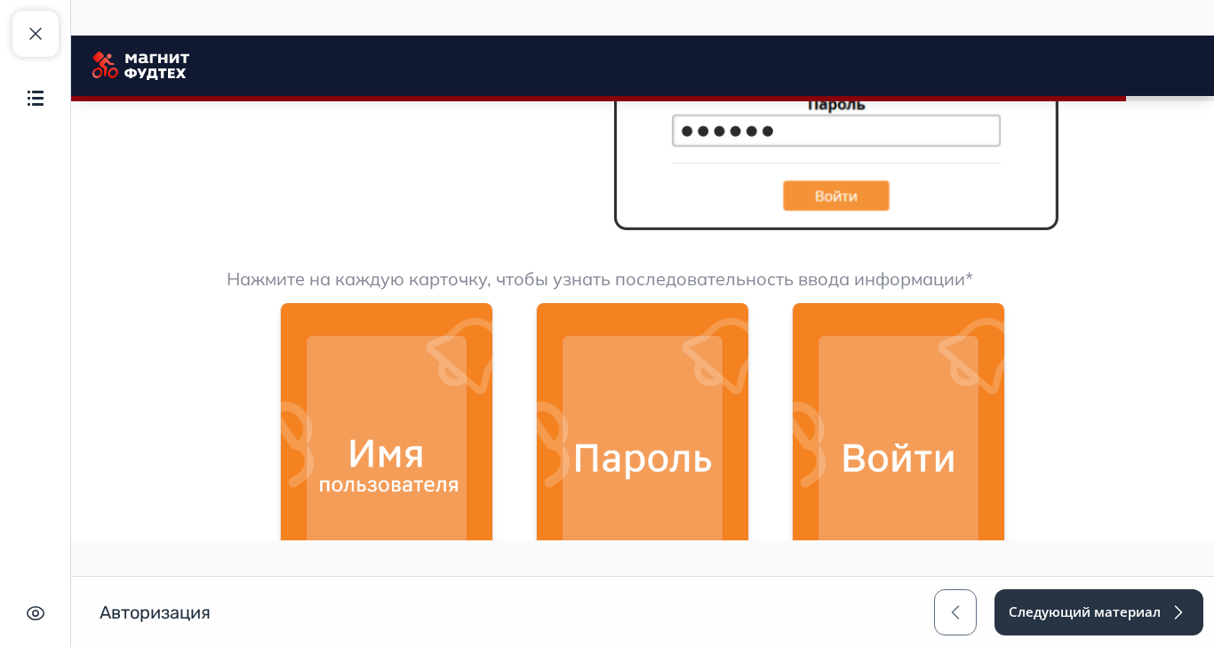
click at [493, 463] on img at bounding box center [387, 458] width 212 height 312
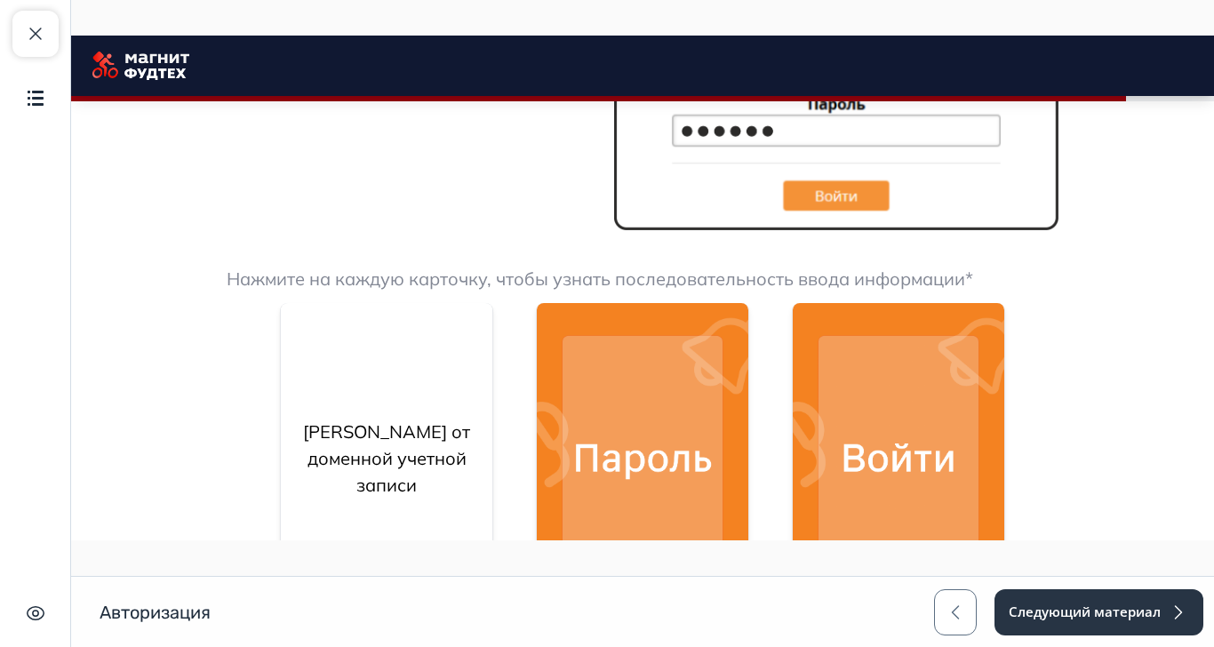
click at [749, 452] on img at bounding box center [643, 458] width 212 height 312
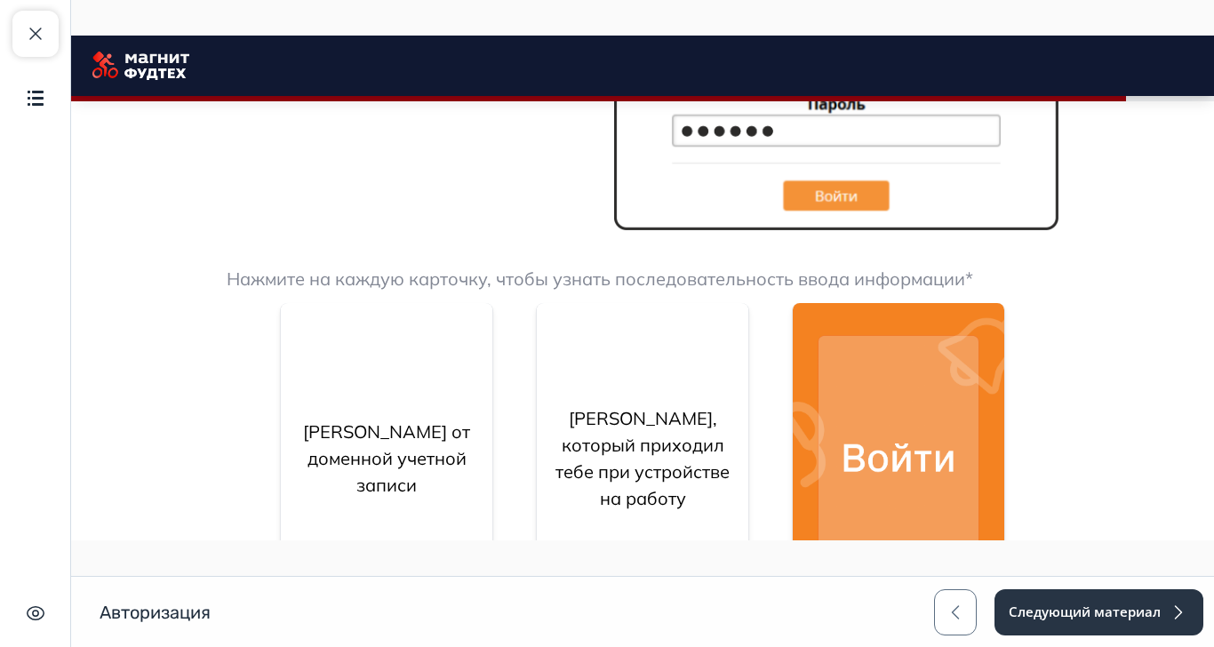
click at [1005, 460] on img at bounding box center [899, 458] width 212 height 312
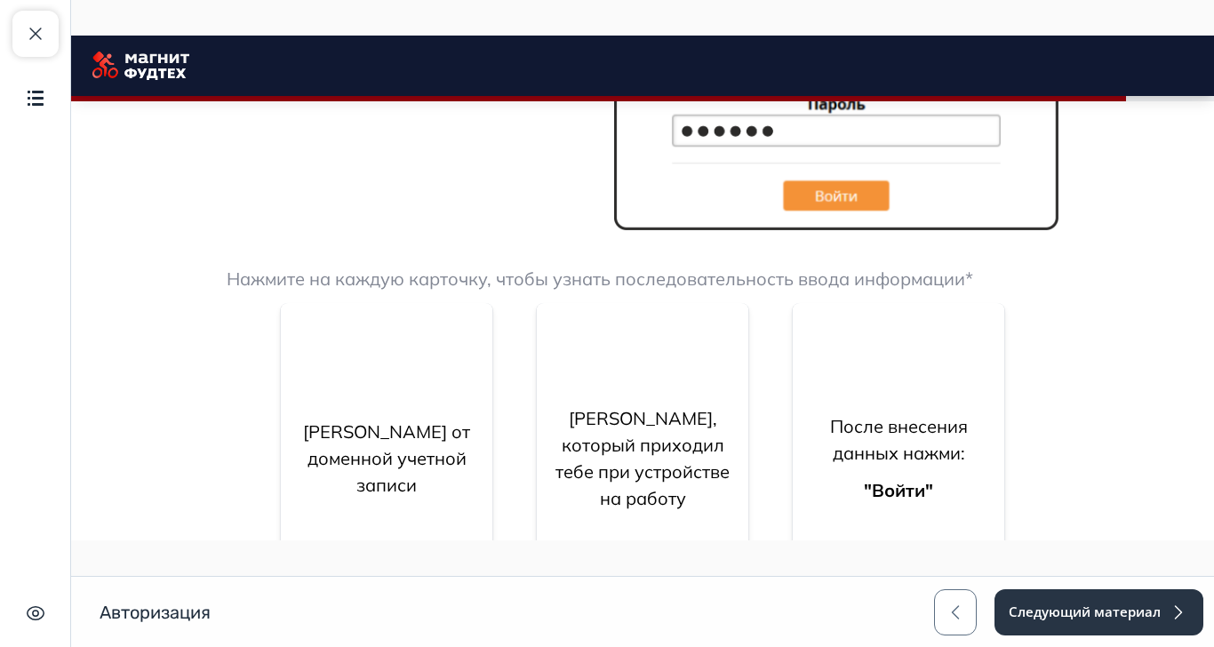
click at [933, 500] on strong ""Войти"" at bounding box center [898, 490] width 69 height 22
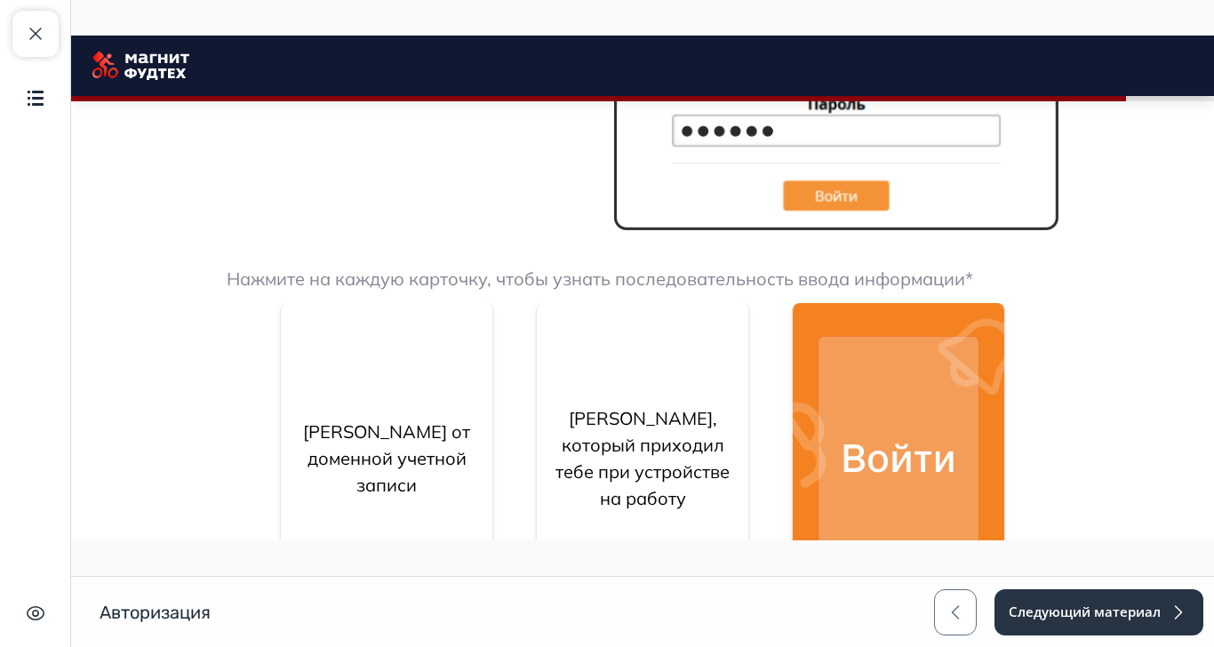
click at [734, 469] on p "[PERSON_NAME], который приходил тебе при устройстве на работу" at bounding box center [642, 458] width 183 height 107
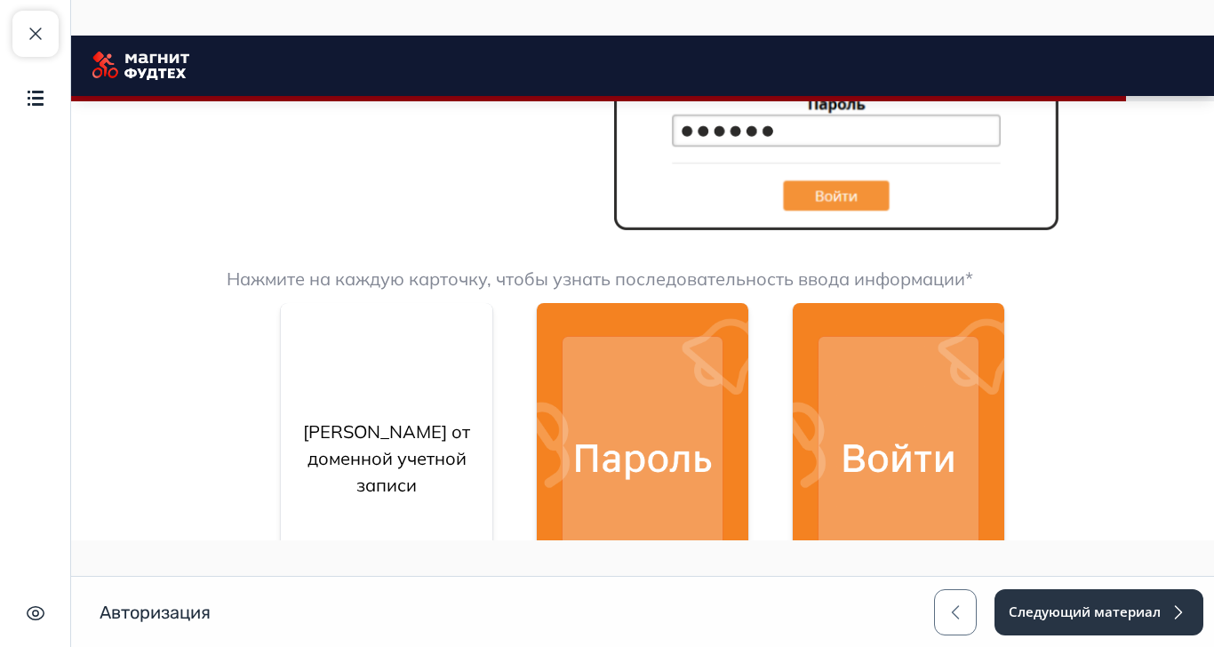
click at [478, 453] on p "[PERSON_NAME] от доменной учетной записи" at bounding box center [386, 459] width 183 height 80
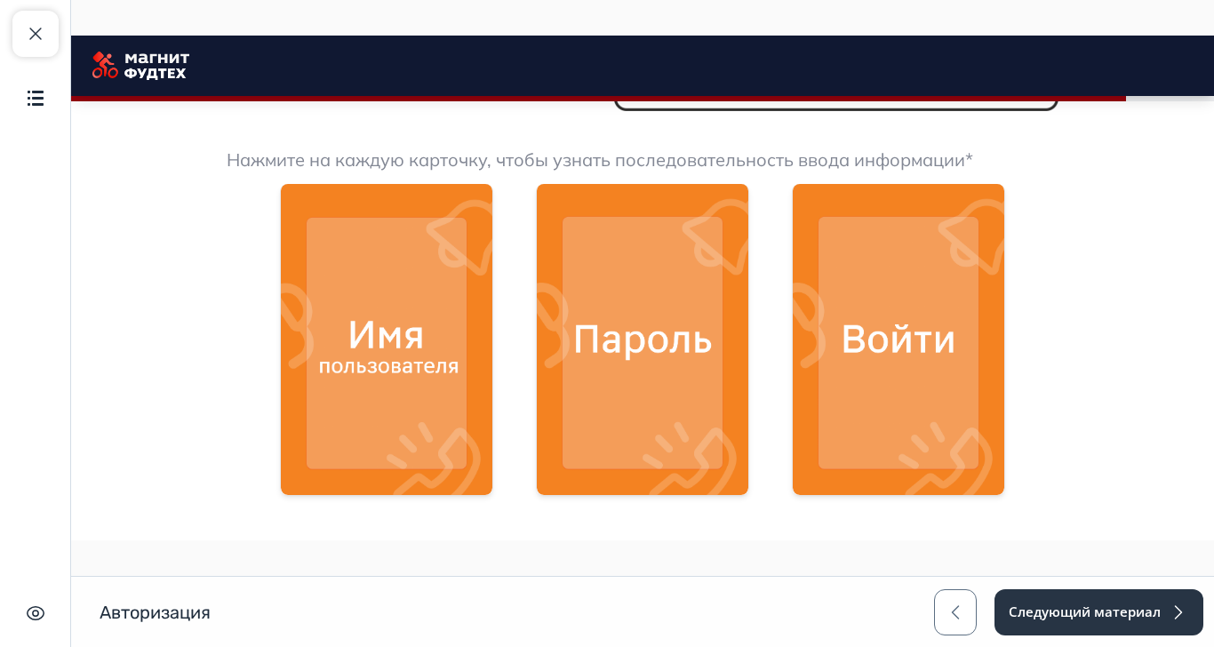
scroll to position [2137, 0]
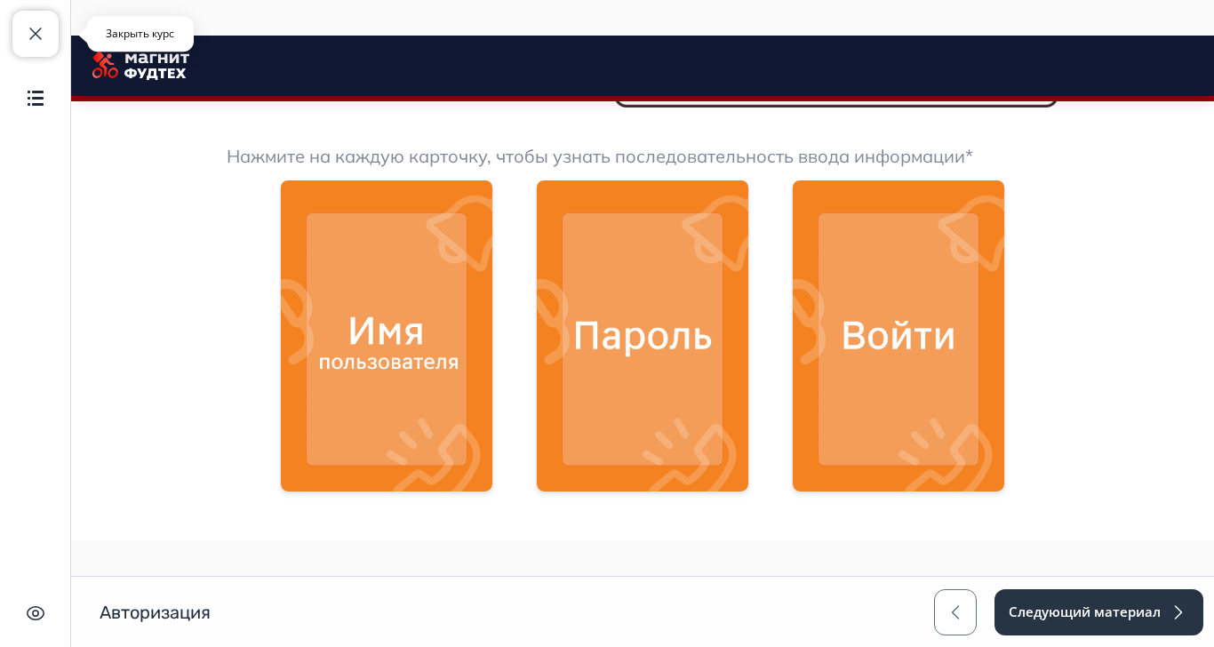
click at [39, 30] on span "button" at bounding box center [35, 33] width 21 height 21
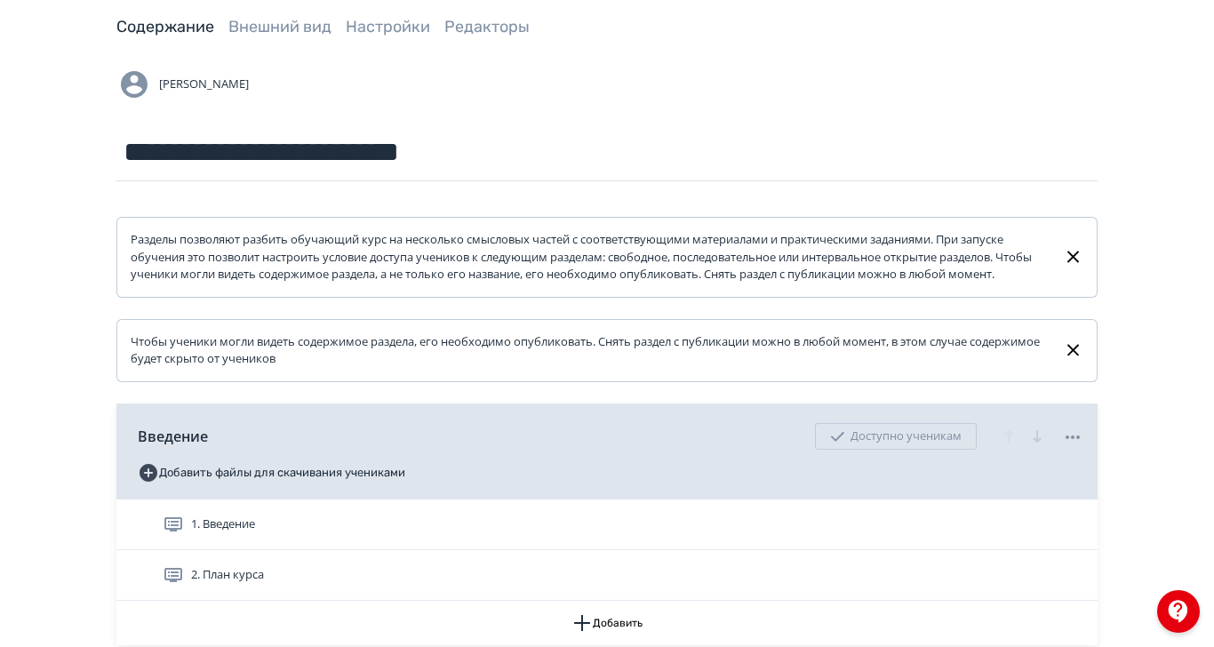
scroll to position [430, 0]
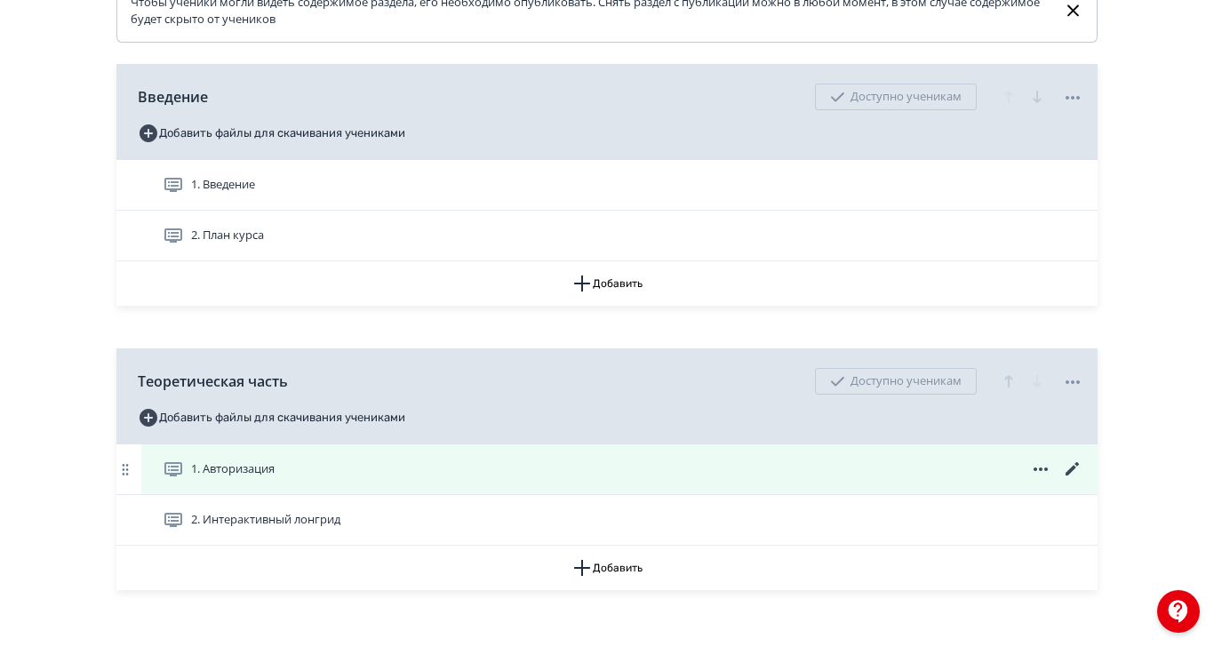
click at [1084, 480] on icon at bounding box center [1072, 469] width 21 height 21
